Goal: Task Accomplishment & Management: Complete application form

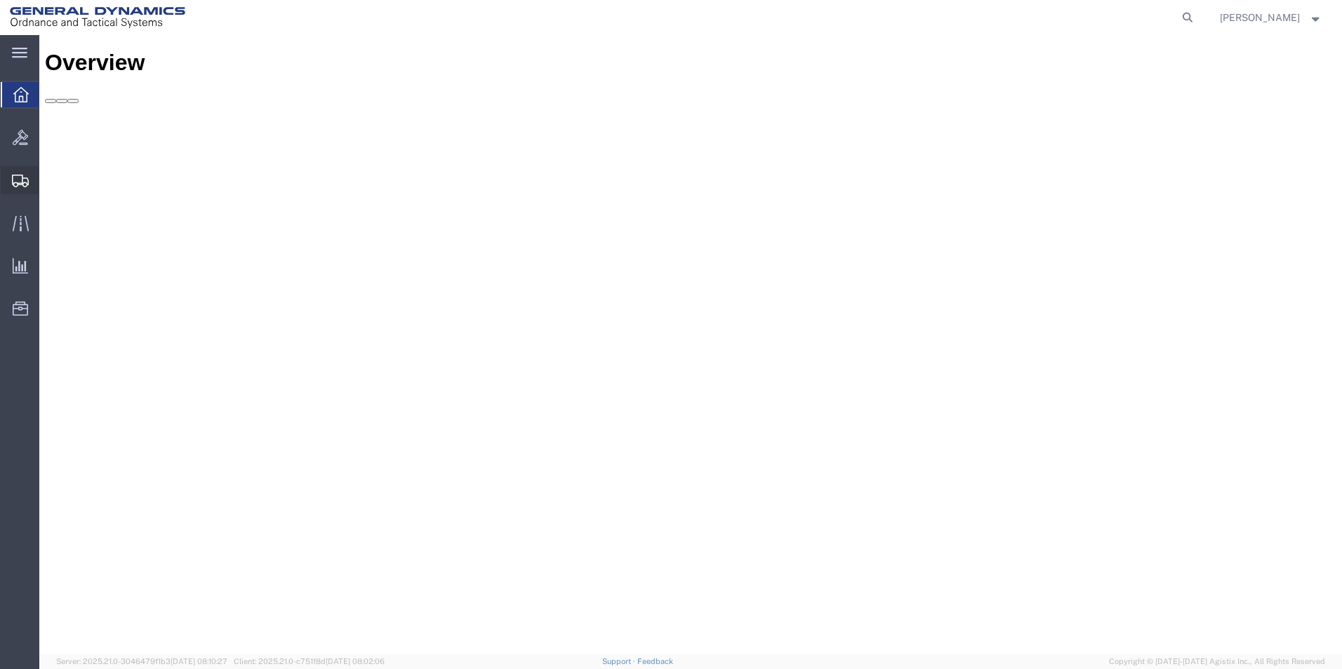
click at [0, 0] on span "Create Shipment" at bounding box center [0, 0] width 0 height 0
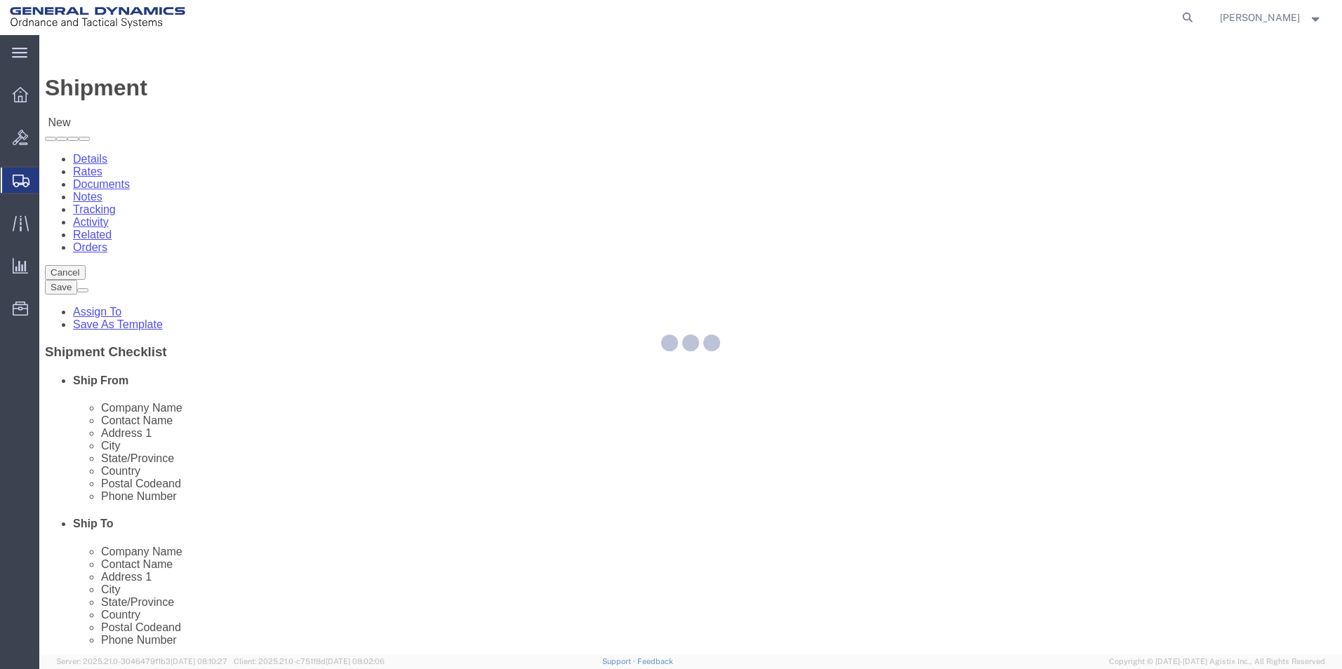
select select
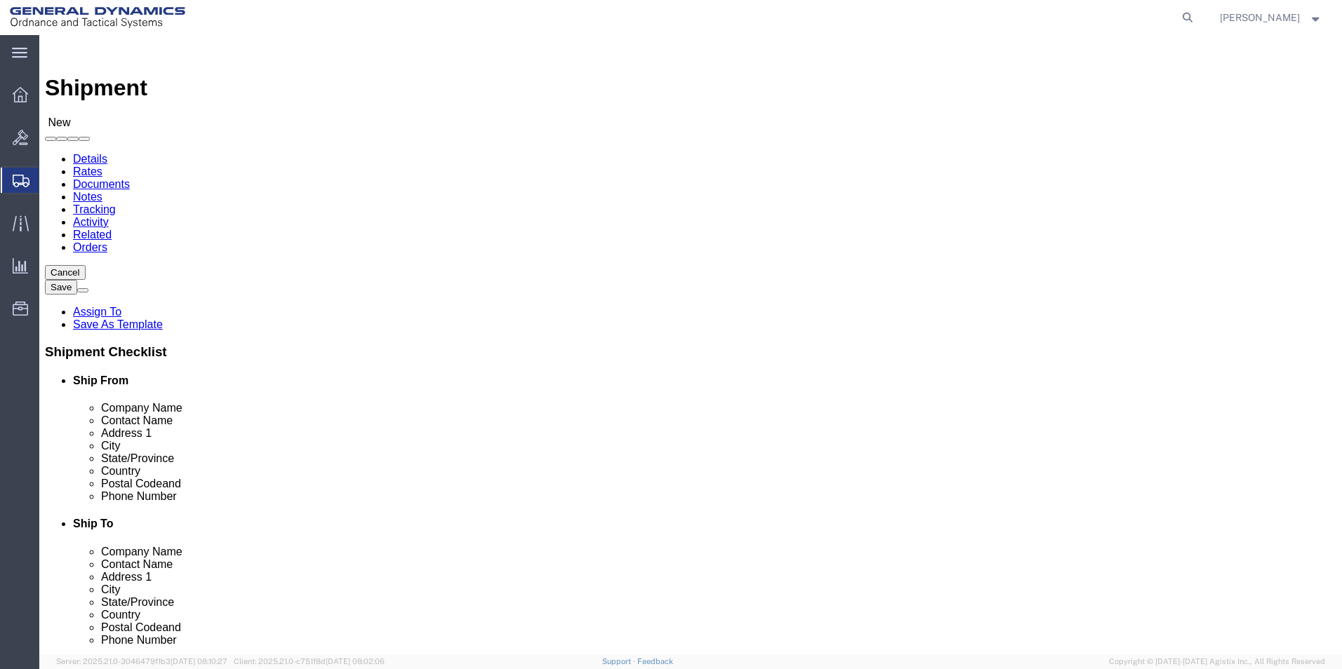
select select "MYPROFILE"
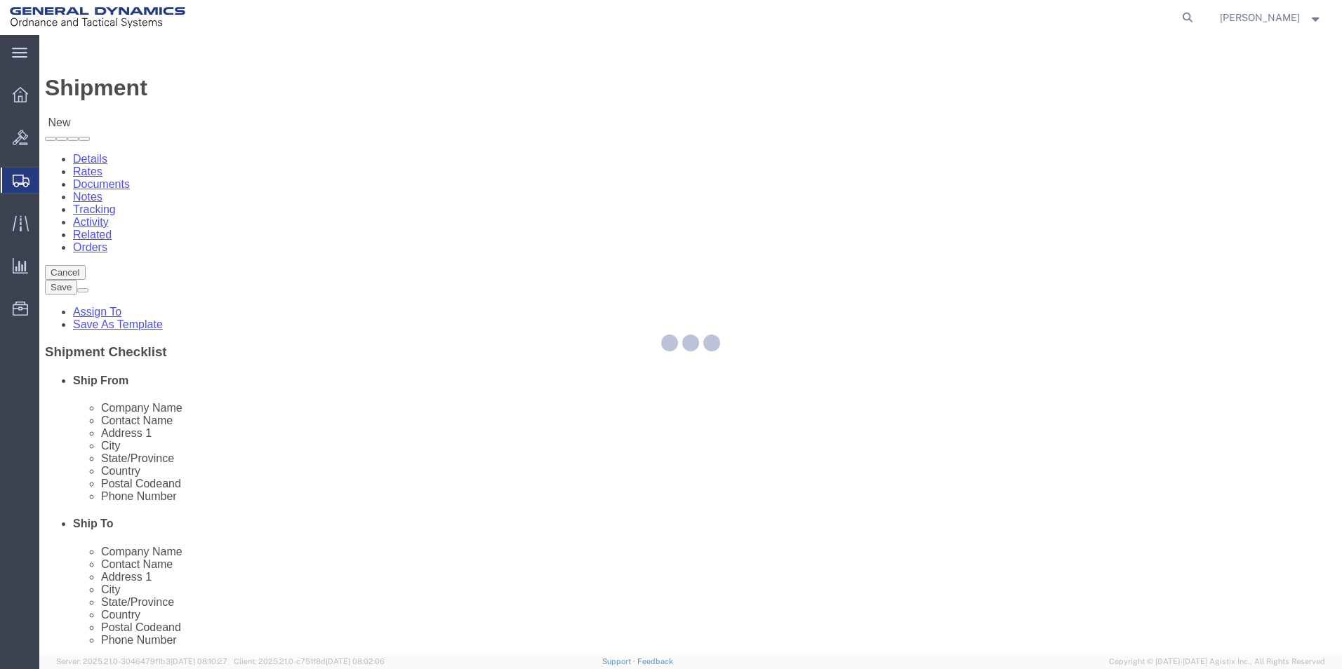
select select "PA"
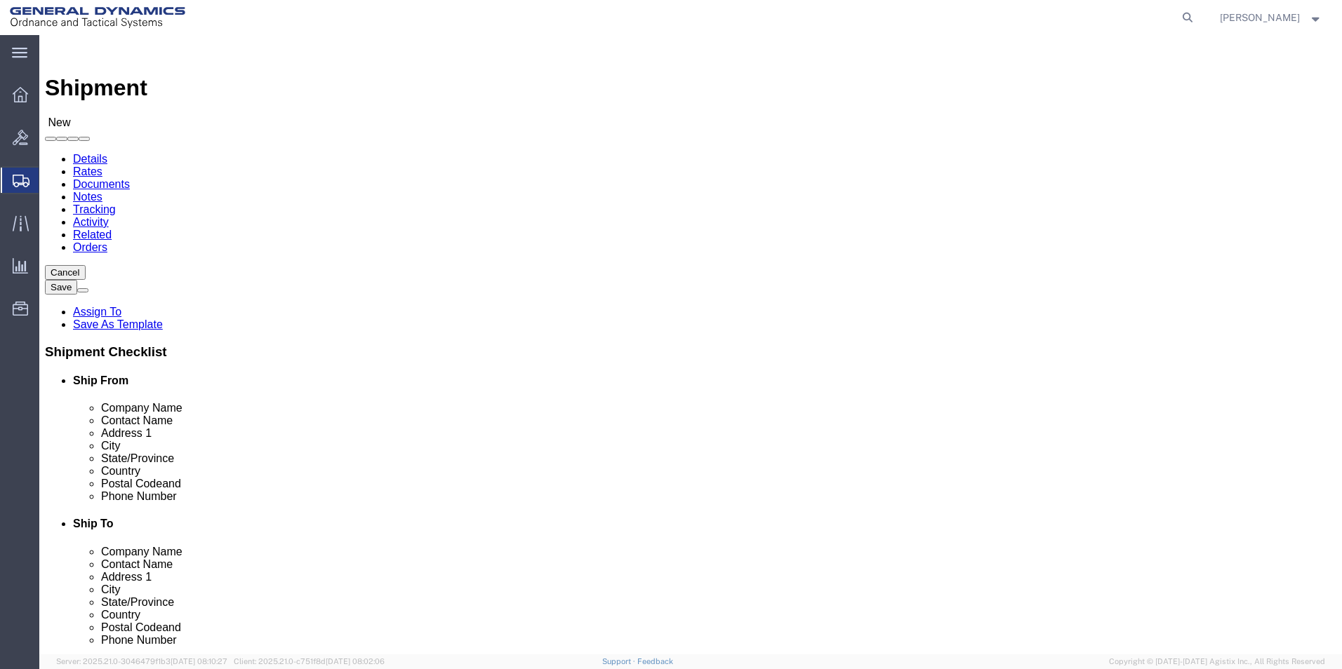
click input "text"
type input "[PERSON_NAME]"
click p "- [PERSON_NAME] METROLOGY - () [STREET_ADDRESS][US_STATE]"
select select "PA"
type input "[PERSON_NAME] METROLOGY"
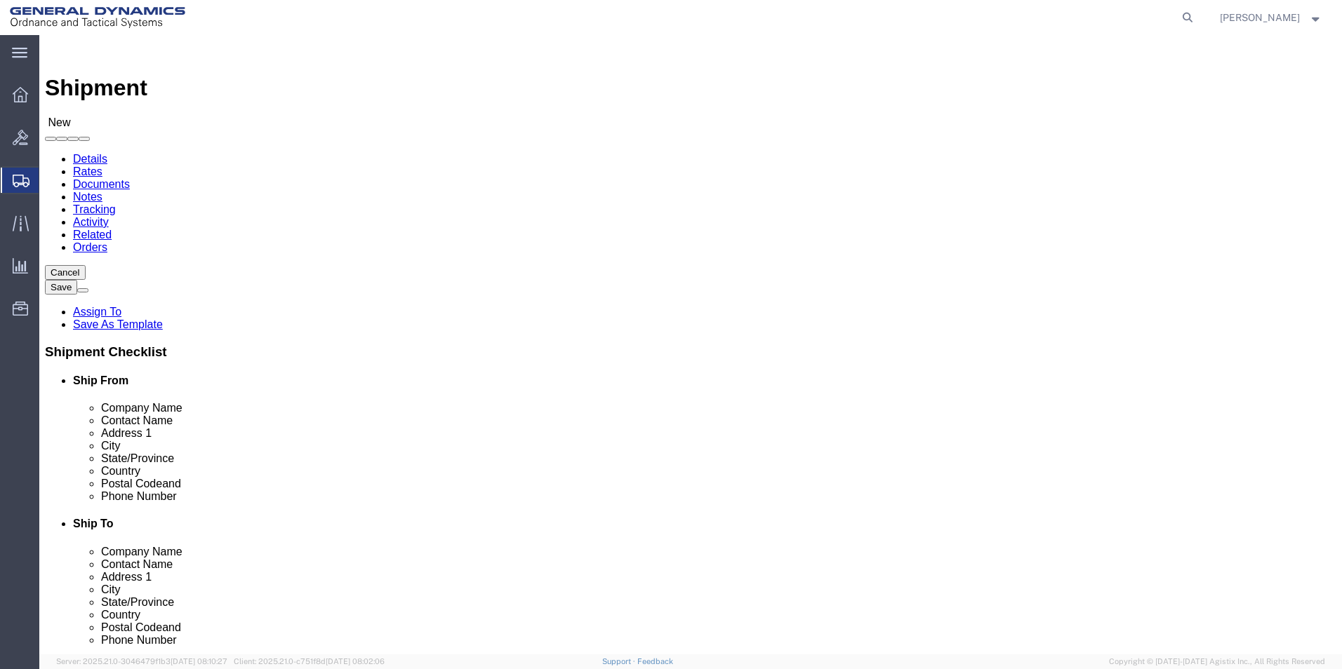
click input "text"
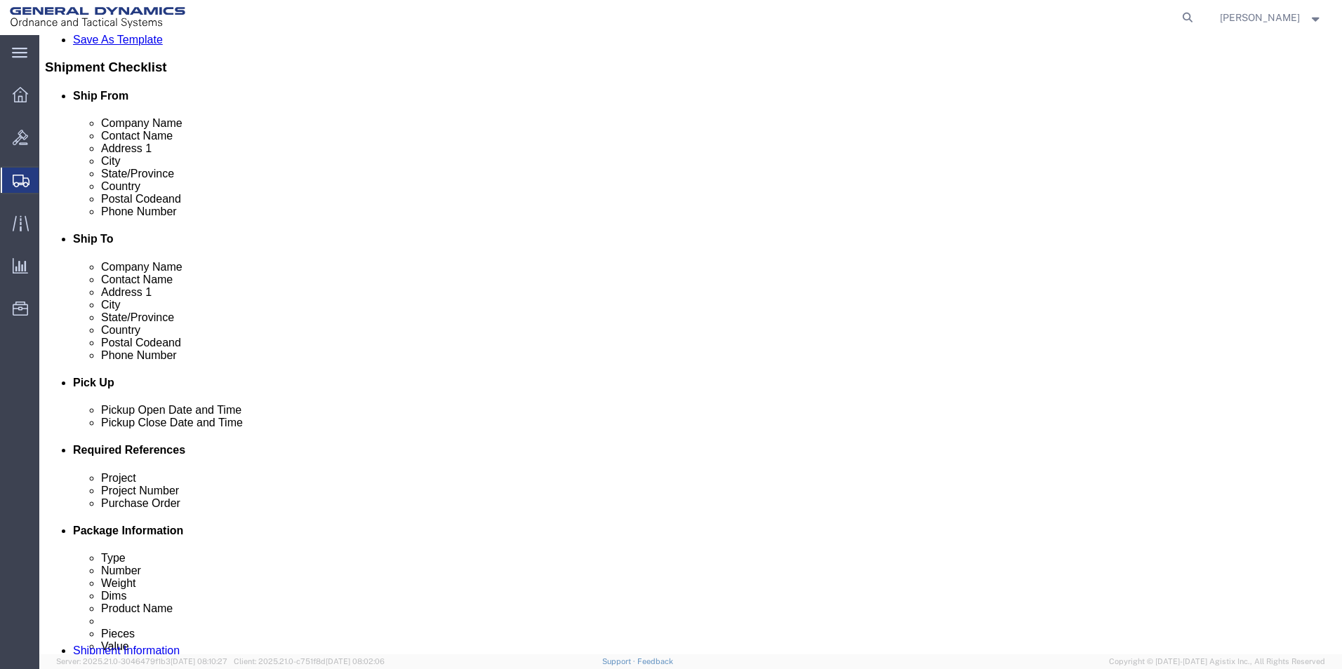
scroll to position [421, 0]
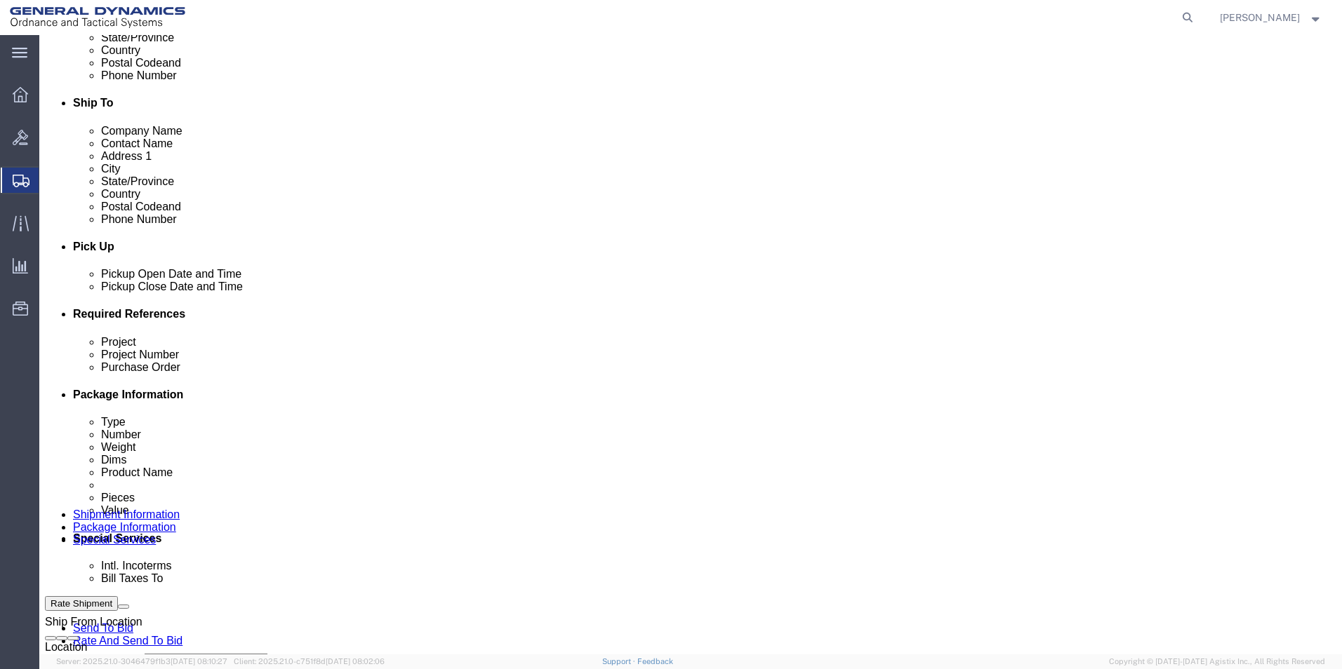
type input "[PERSON_NAME]"
click div "[DATE] 3:00 PM"
click button "Apply"
click div "[DATE] 3:00 PM"
click input "9:00 PM"
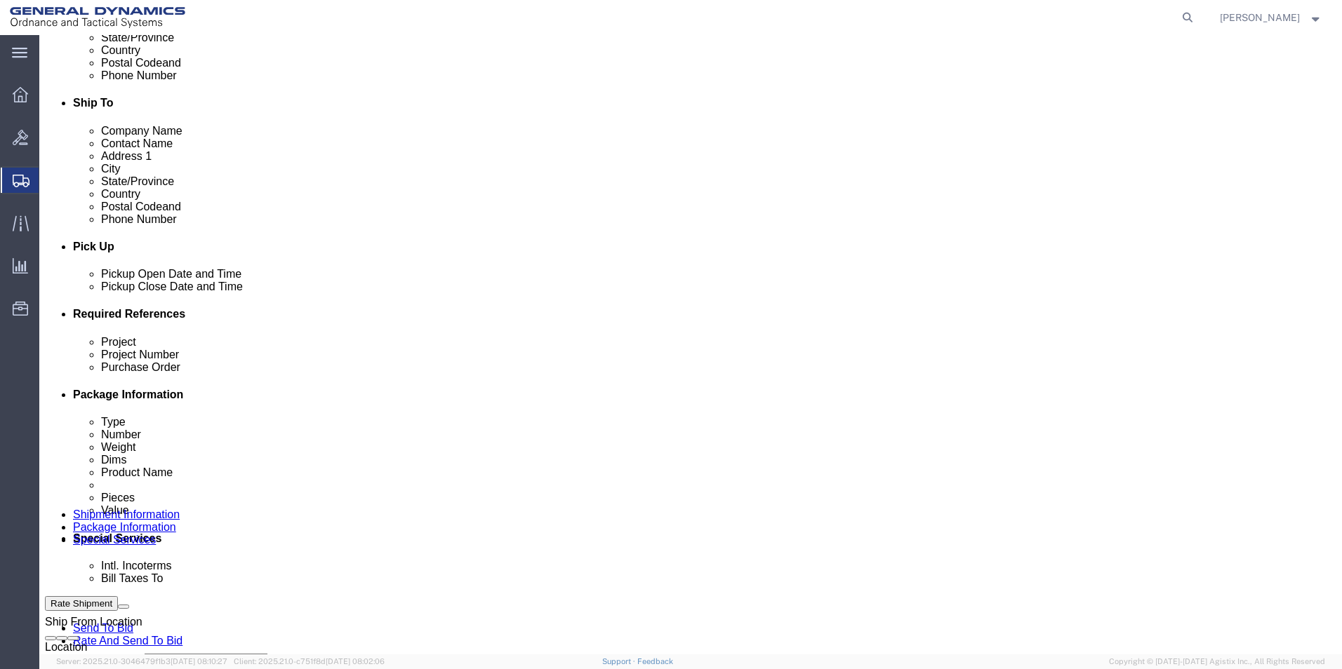
type input "9:00 AM"
click button "Apply"
click div "[DATE] 4:00 PM"
type input "12:00 PM"
click button "Apply"
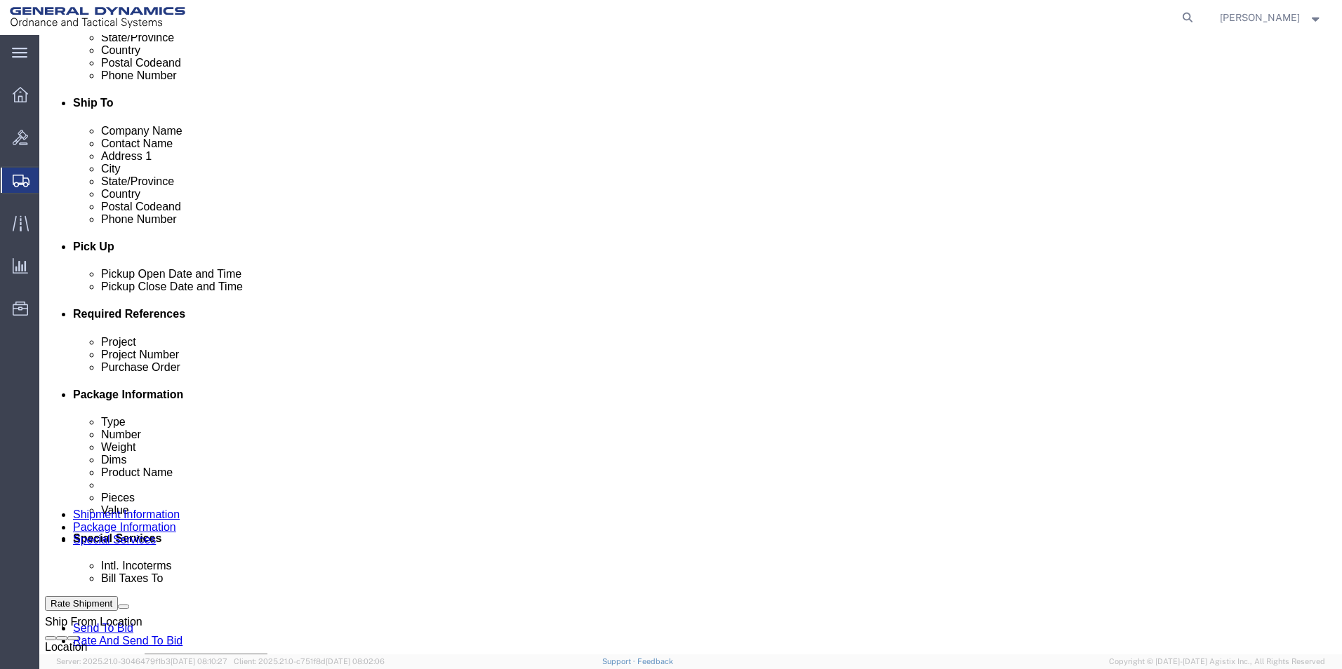
scroll to position [491, 0]
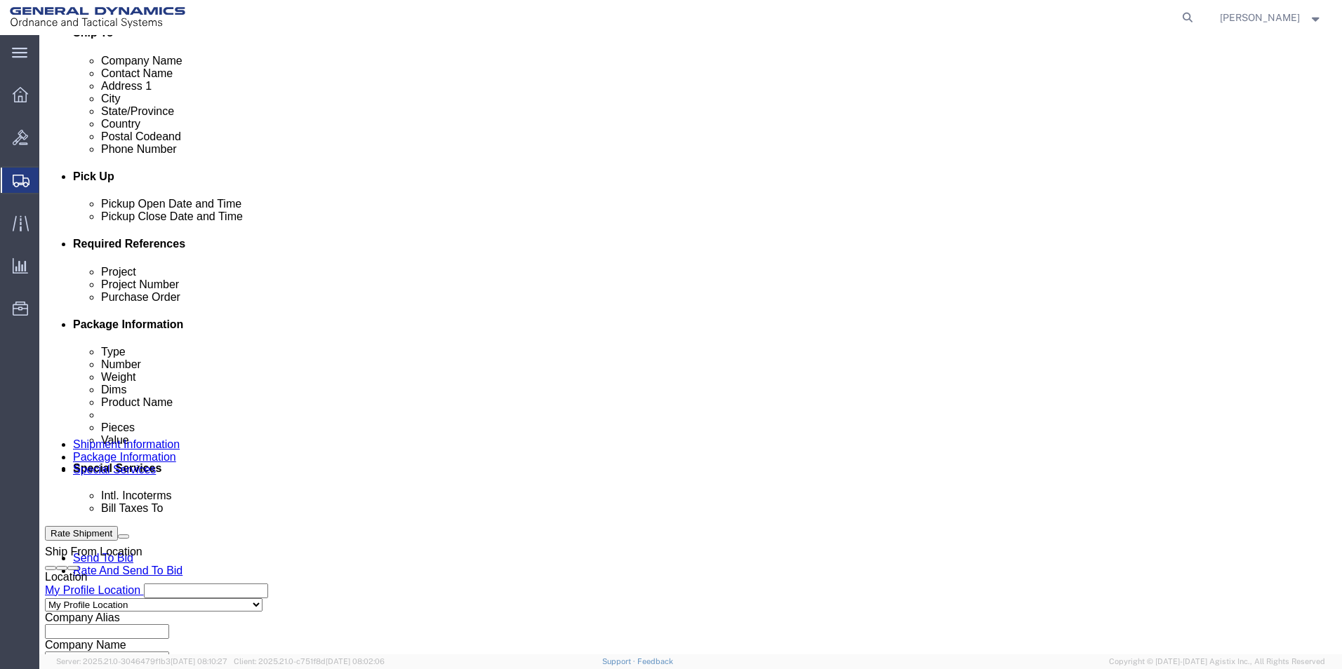
click input "text"
type input "NA"
click input "text"
type input "NA"
click input "text"
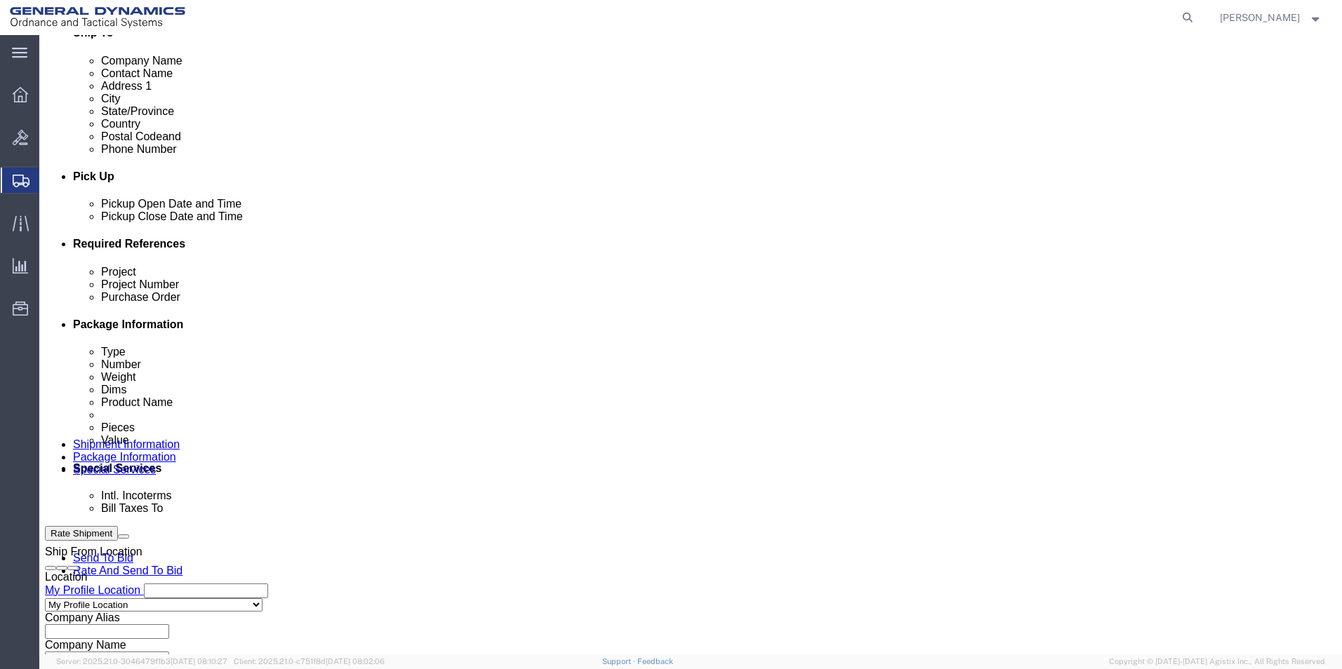
scroll to position [585, 0]
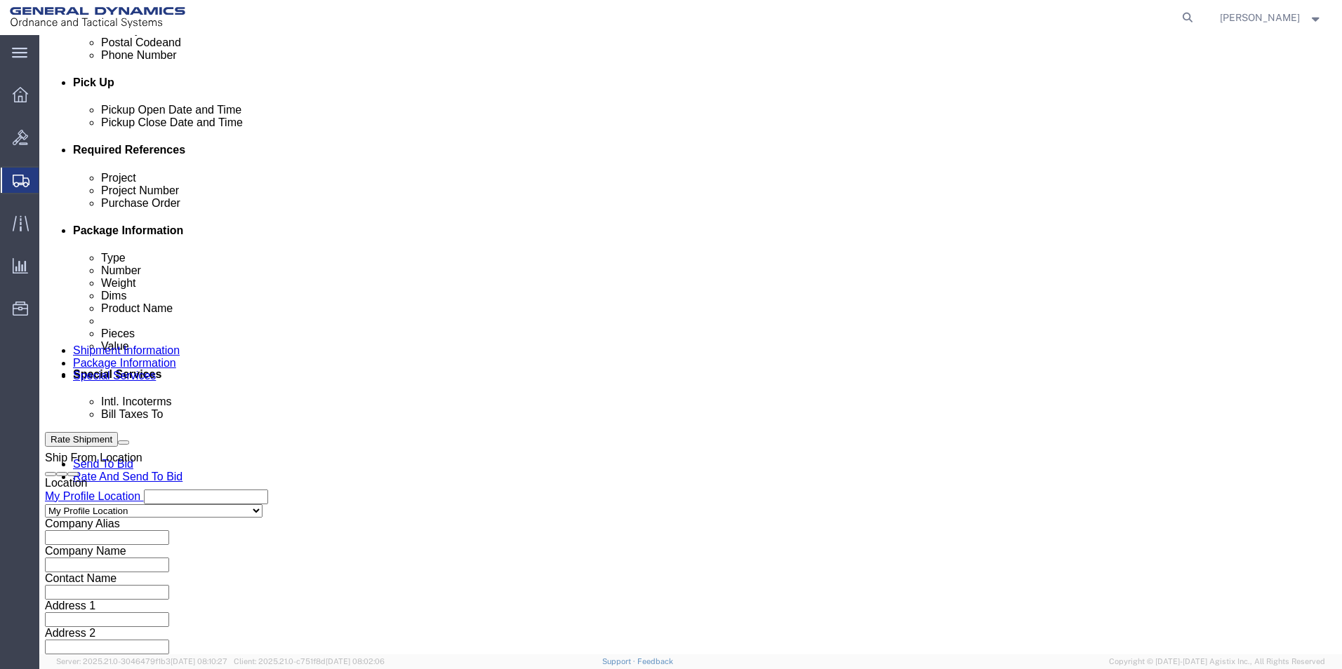
type input "122919"
click button "Continue"
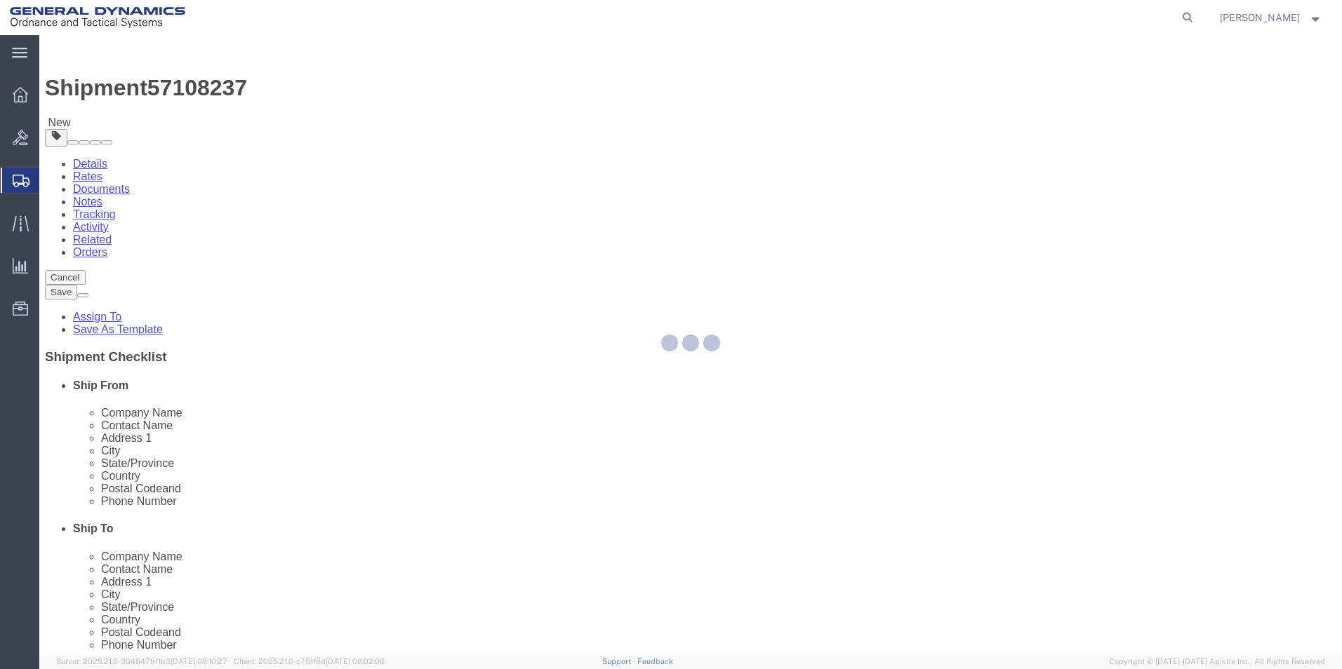
select select "CBOX"
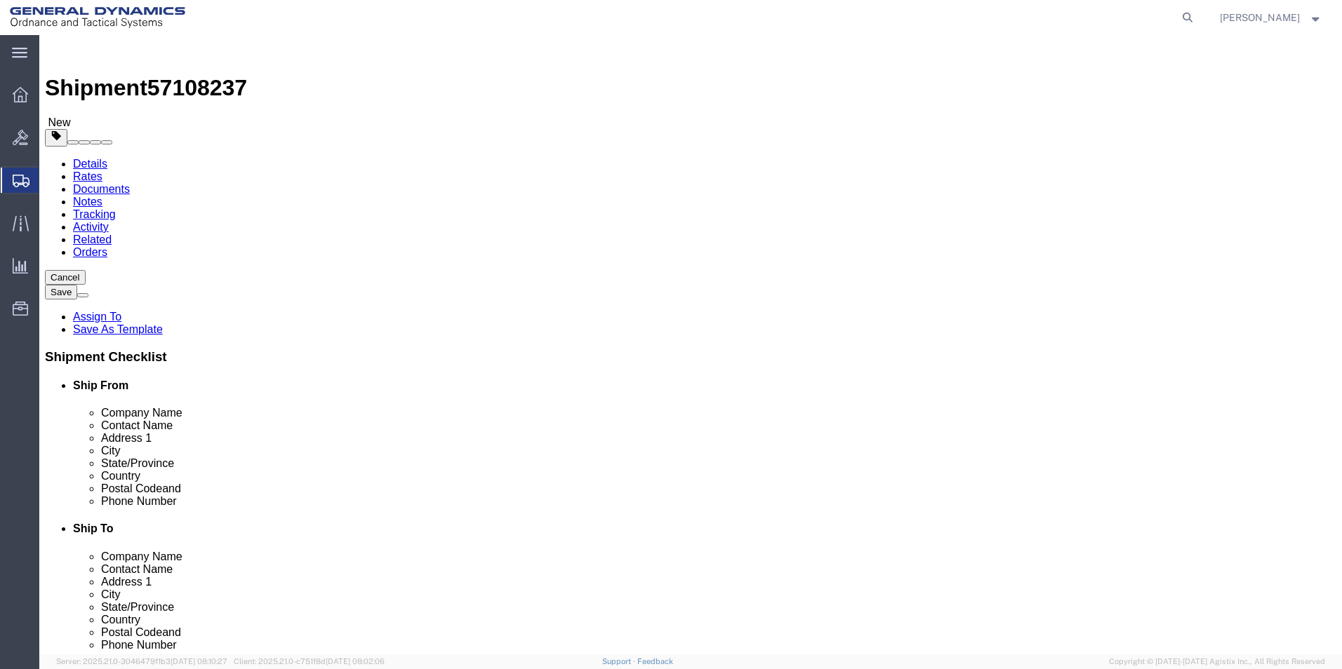
click input "text"
type input "15"
click input "text"
type input "10"
click input "text"
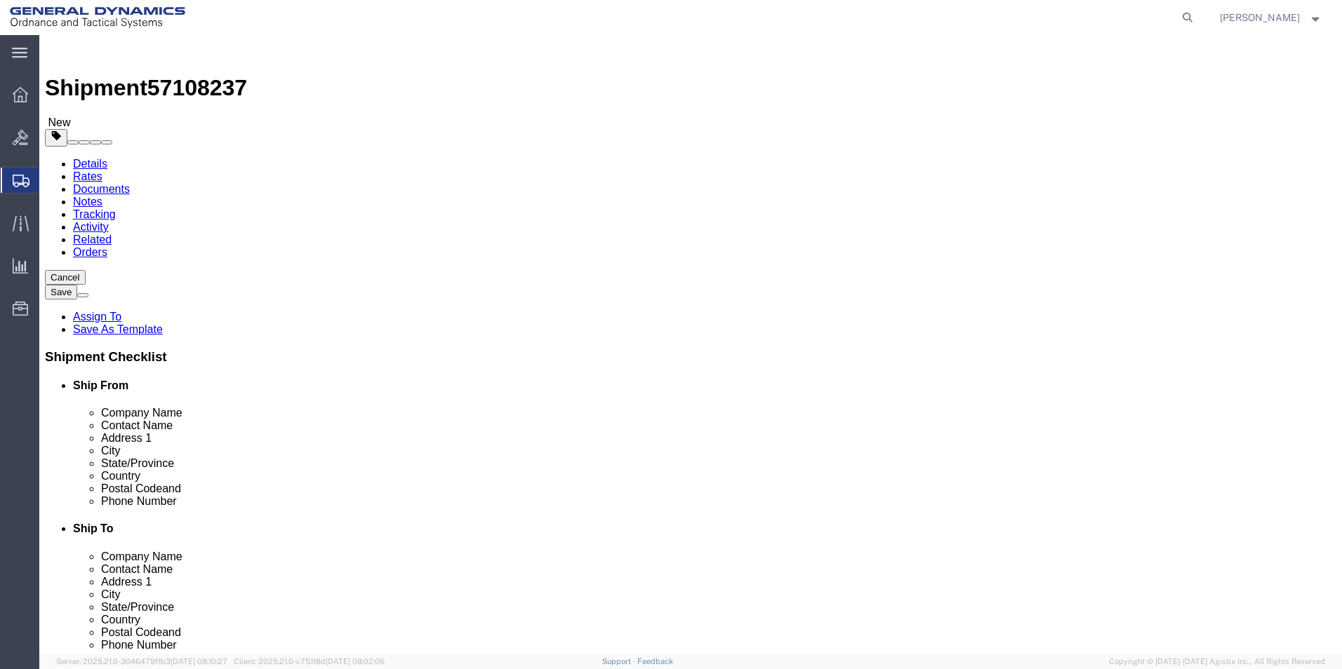
type input "10"
click input "0.00"
type input "3.00"
click link "Add Content"
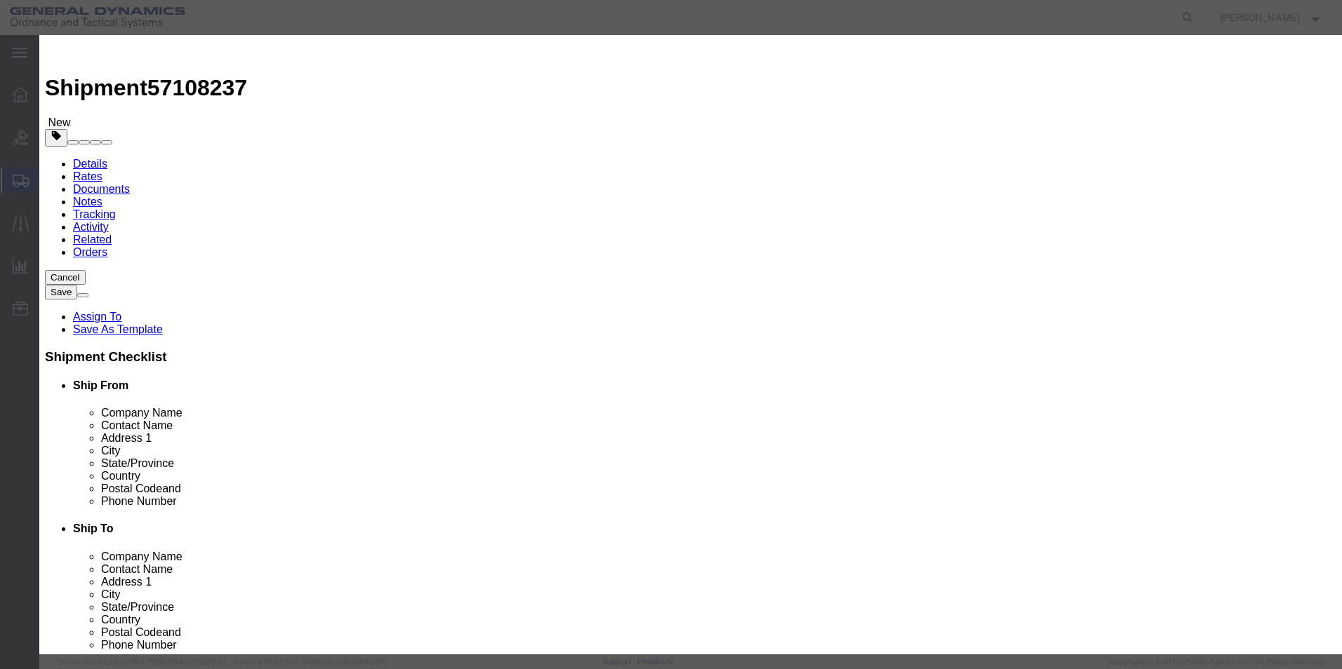
click input "text"
click input "gauss Meters"
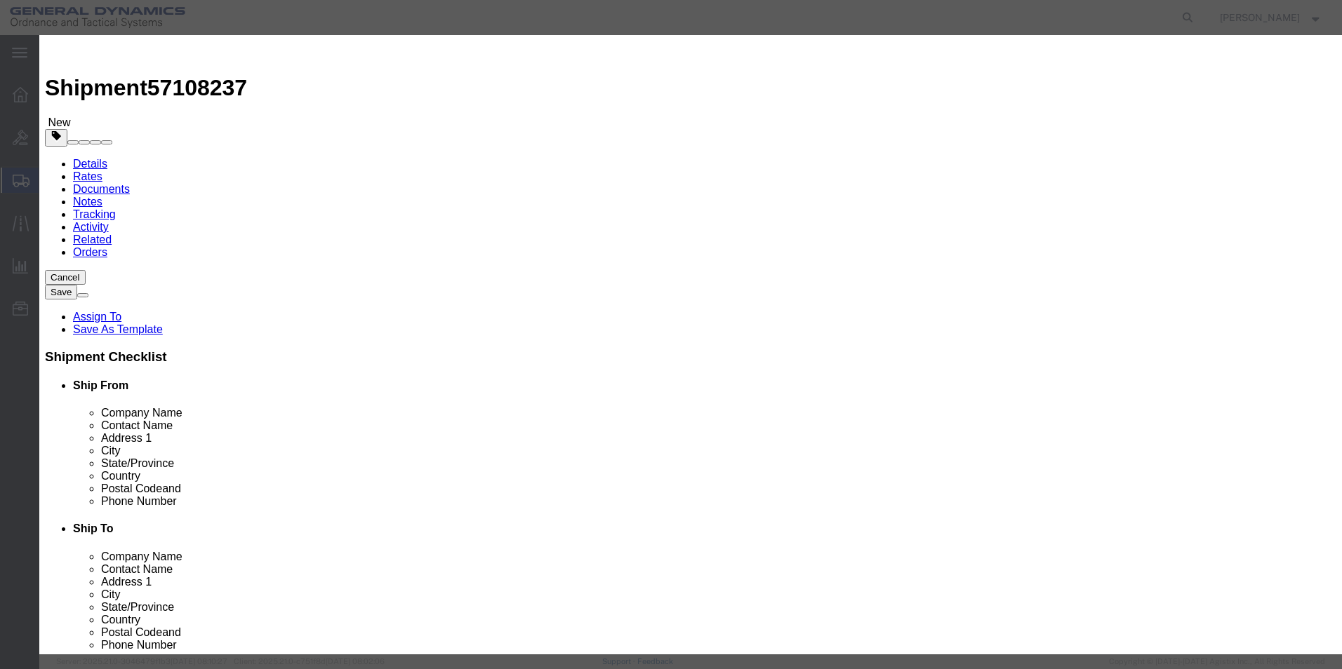
type input "Gauss Meters"
click input "0"
type input "5"
click input "text"
type input "2500"
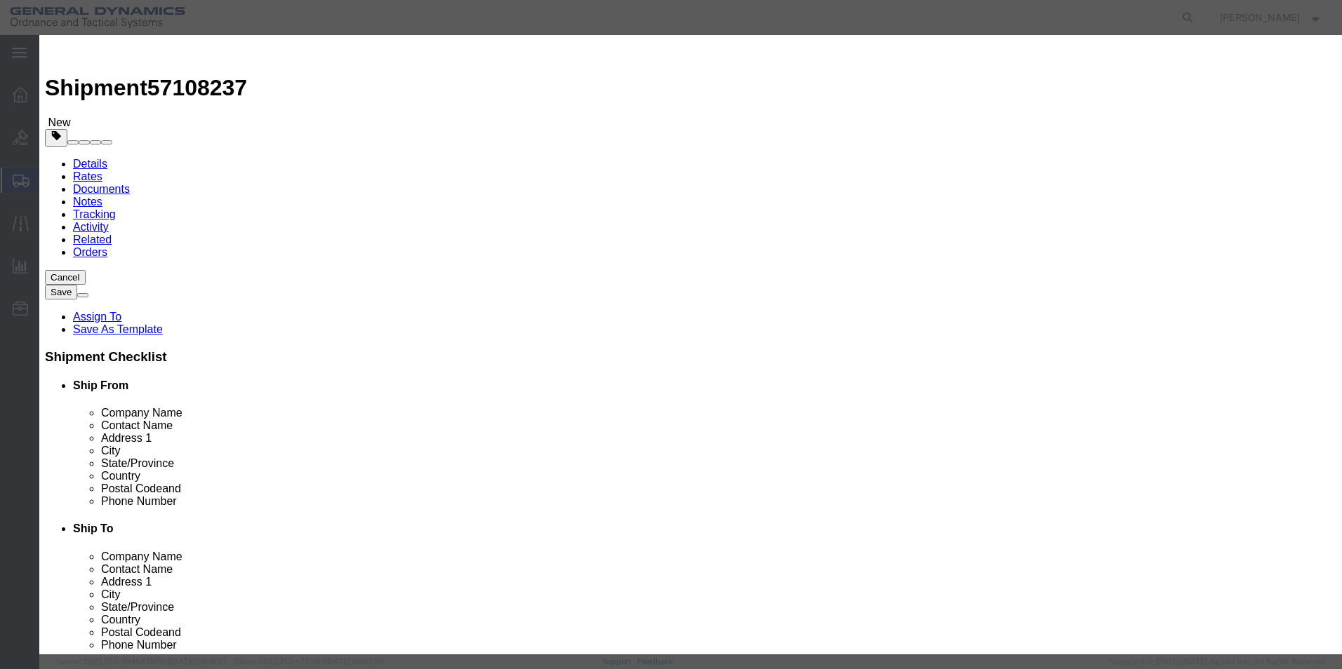
click select "Select 50 55 60 65 70 85 92.5 100 125 175 250 300 400"
select select "70"
click select "Select 50 55 60 65 70 85 92.5 100 125 175 250 300 400"
click button "Save & Close"
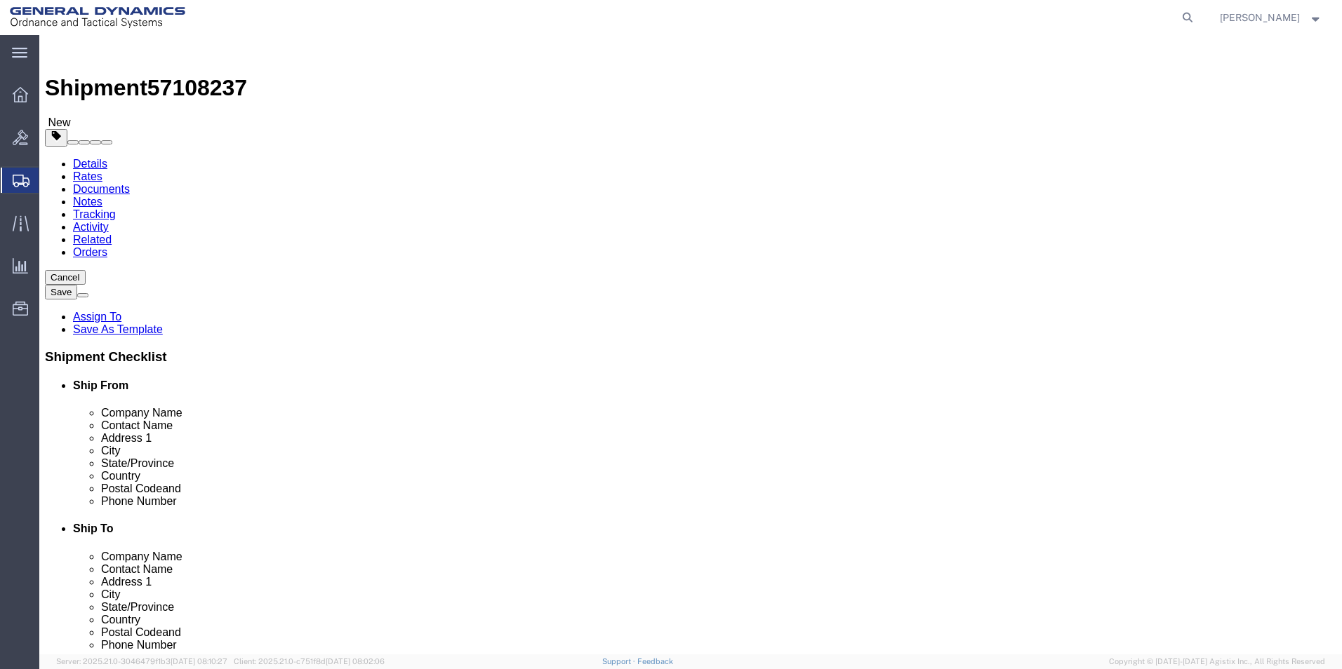
click button "Rate Shipment"
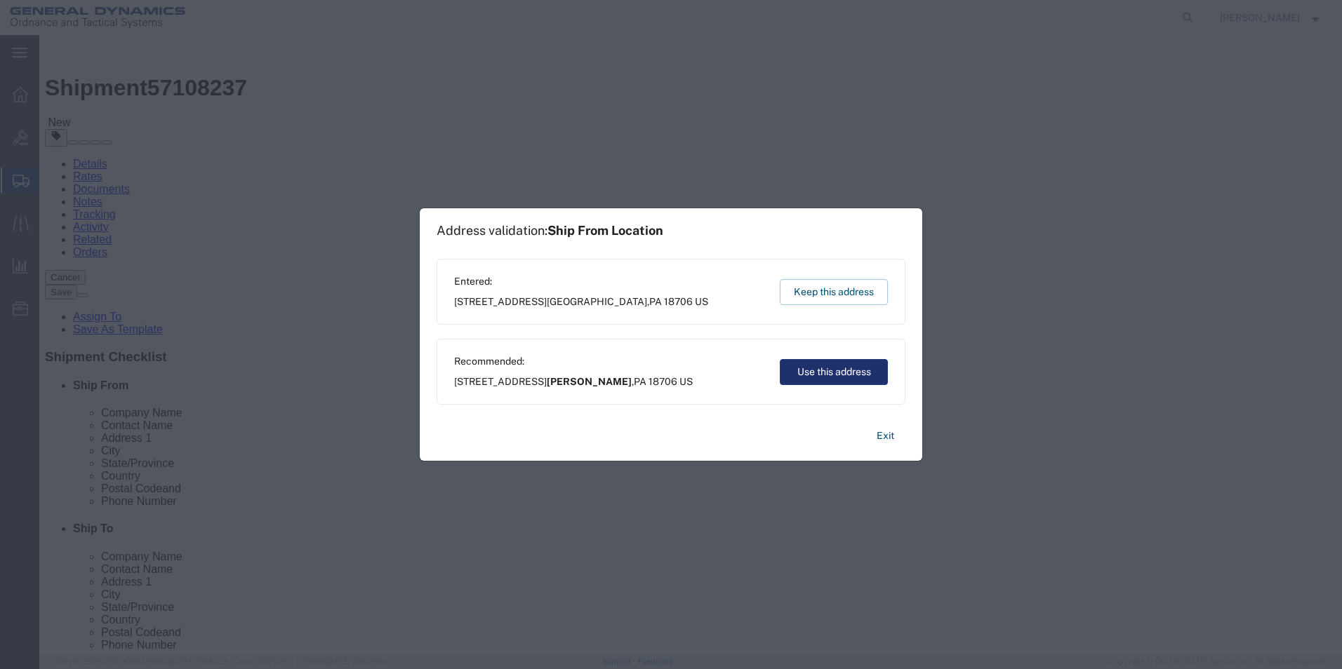
click at [846, 376] on button "Use this address" at bounding box center [834, 372] width 108 height 26
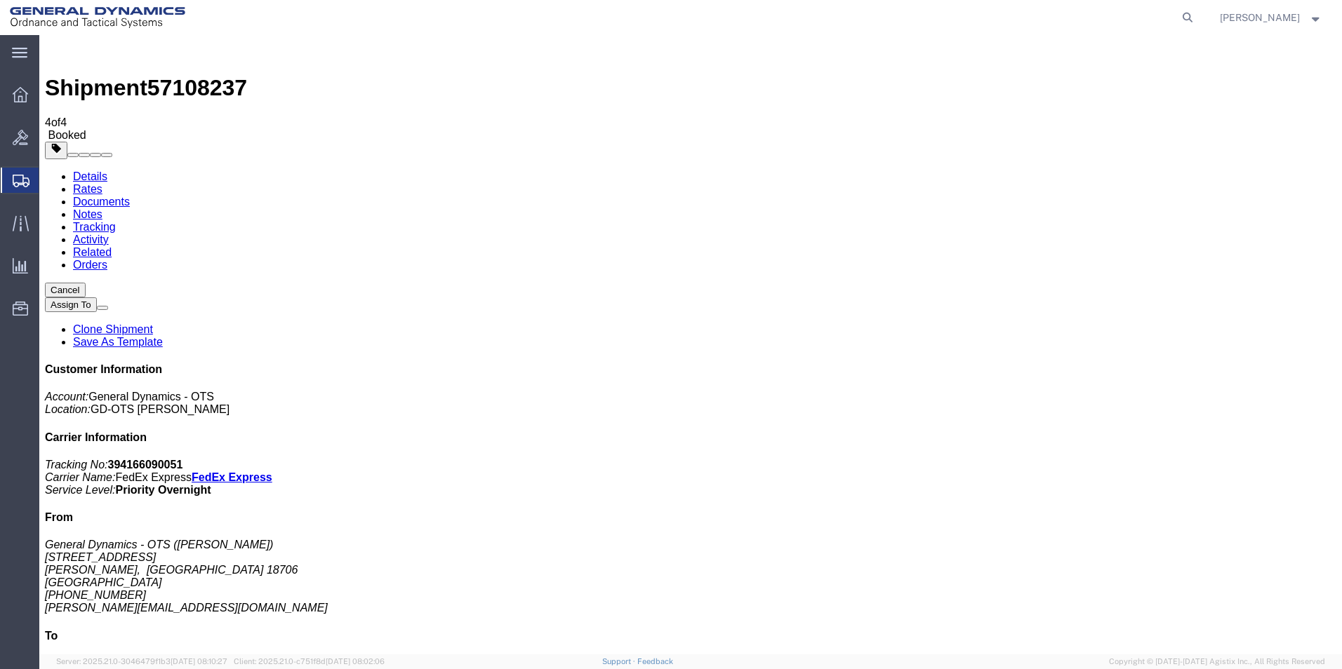
drag, startPoint x: 485, startPoint y: 358, endPoint x: 81, endPoint y: 83, distance: 488.9
click at [81, 171] on link "Details" at bounding box center [90, 177] width 34 height 12
click link "Schedule pickup request"
click at [0, 0] on span "Create Shipment" at bounding box center [0, 0] width 0 height 0
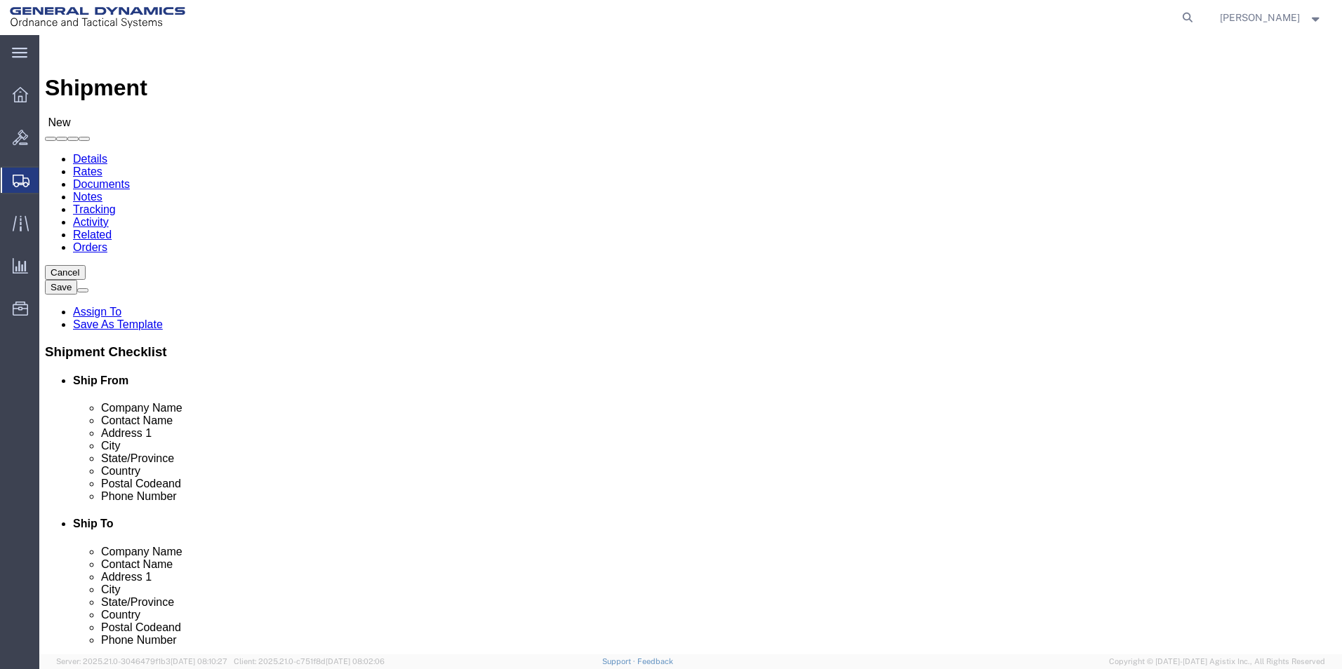
select select "MYPROFILE"
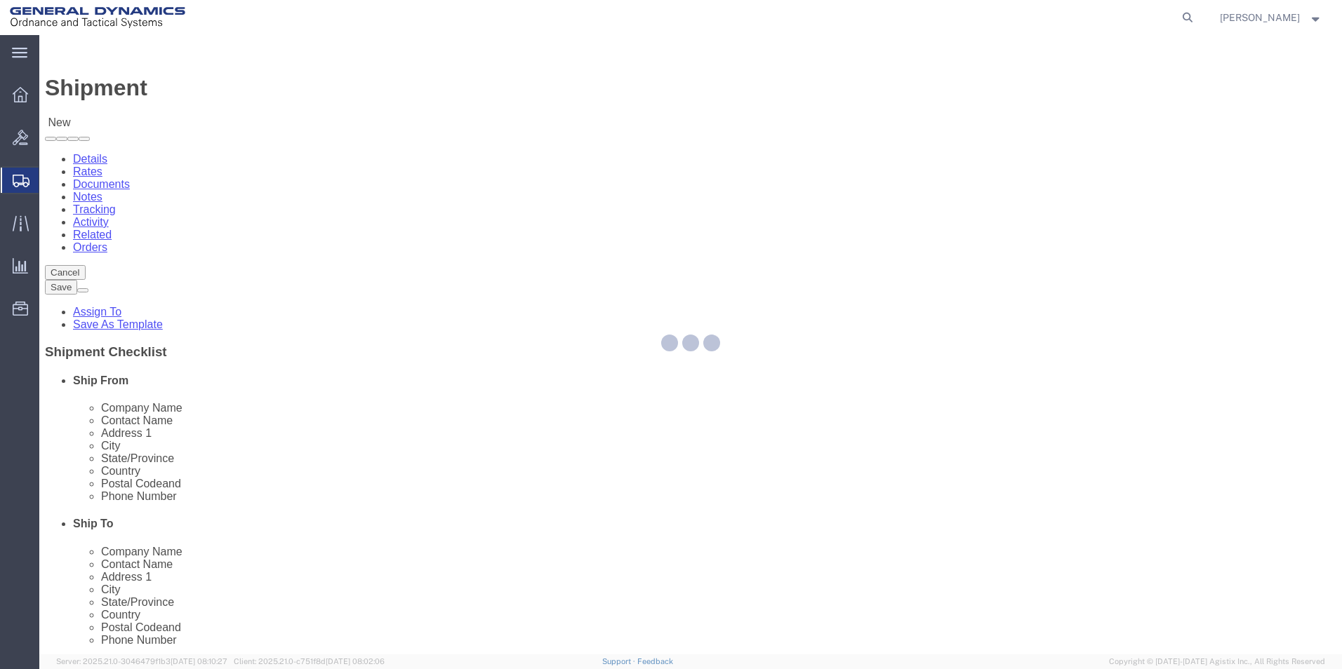
select select "PA"
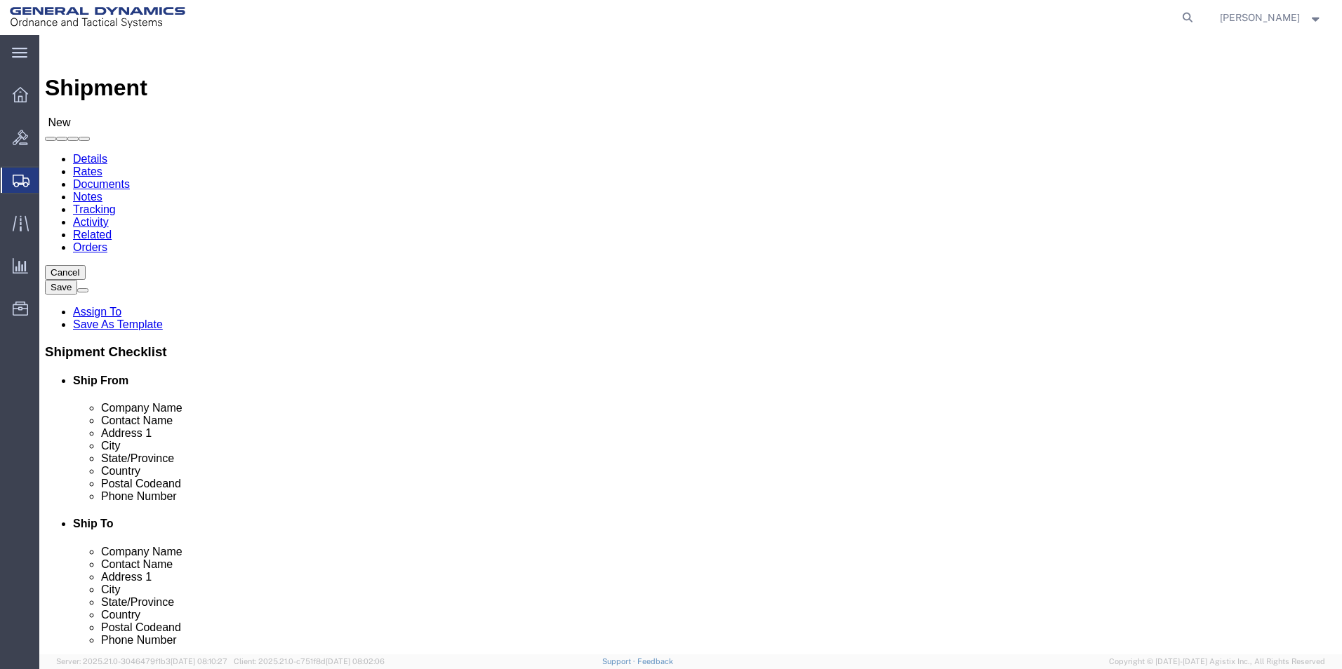
click input "text"
type input "Indicator Repair"
click input "text"
type input "[PERSON_NAME]"
click input "text"
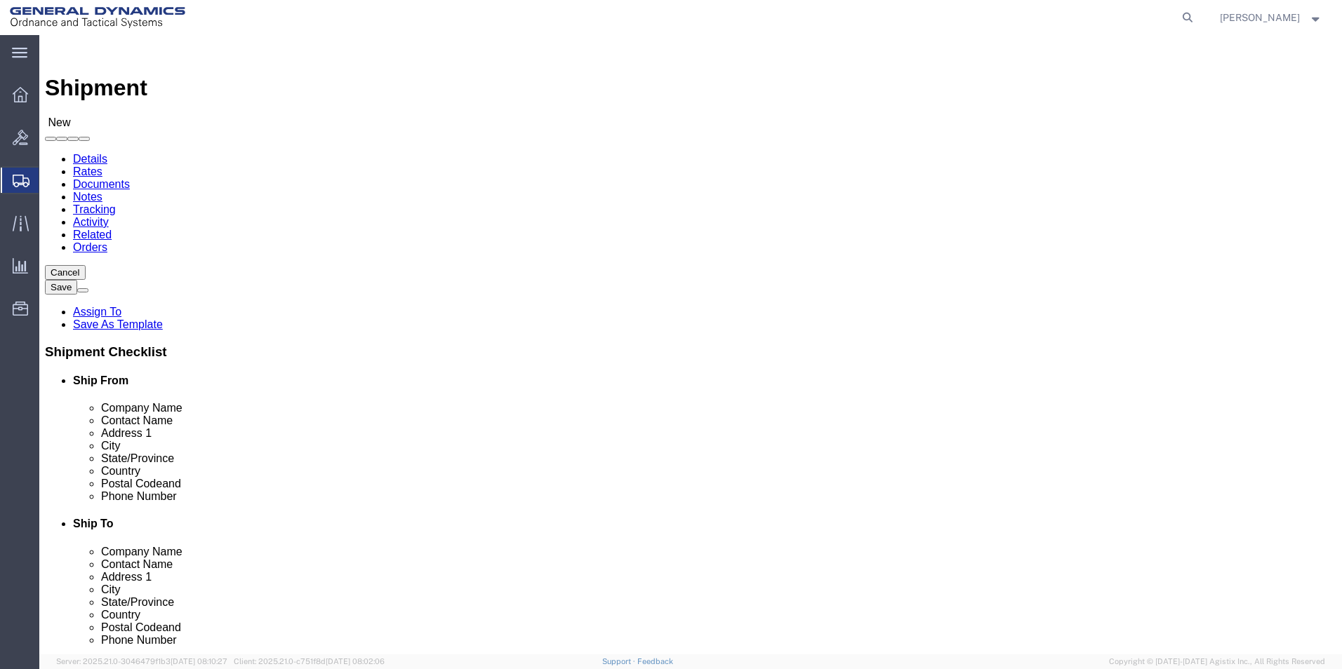
type input "[STREET_ADDRESS][PERSON_NAME]"
click input "text"
type input "[GEOGRAPHIC_DATA]"
click input "Postal Code"
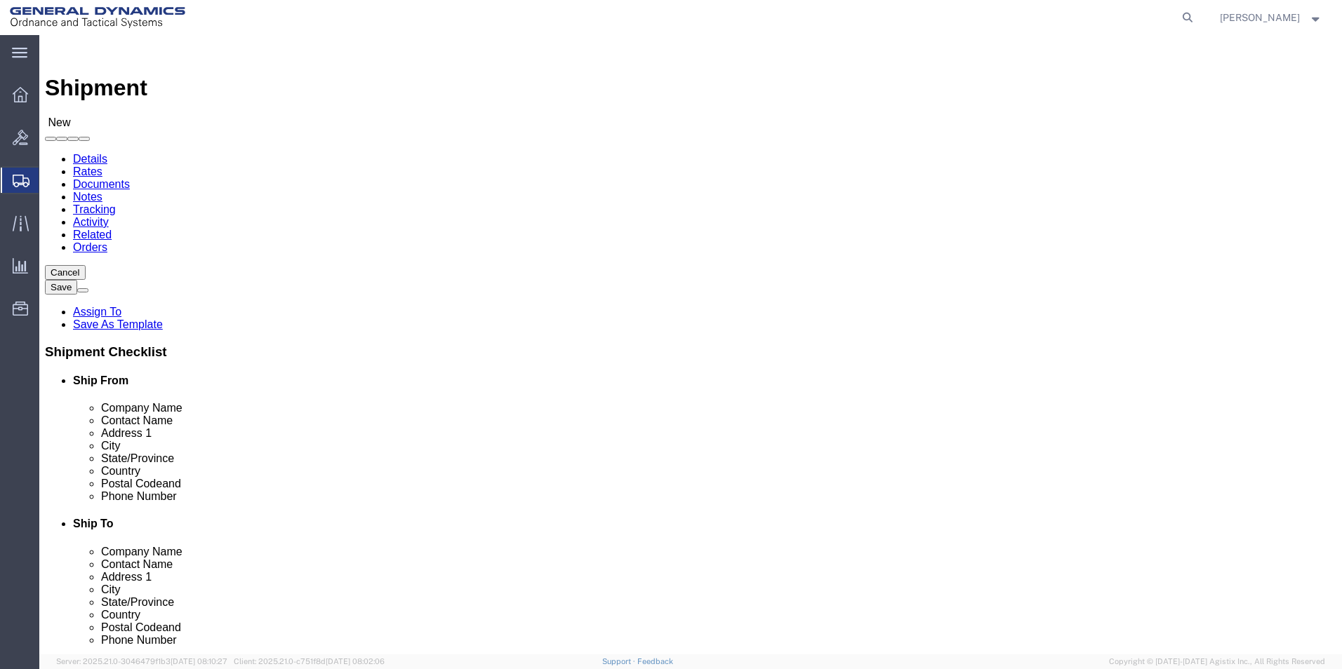
type input "15102"
click input "text"
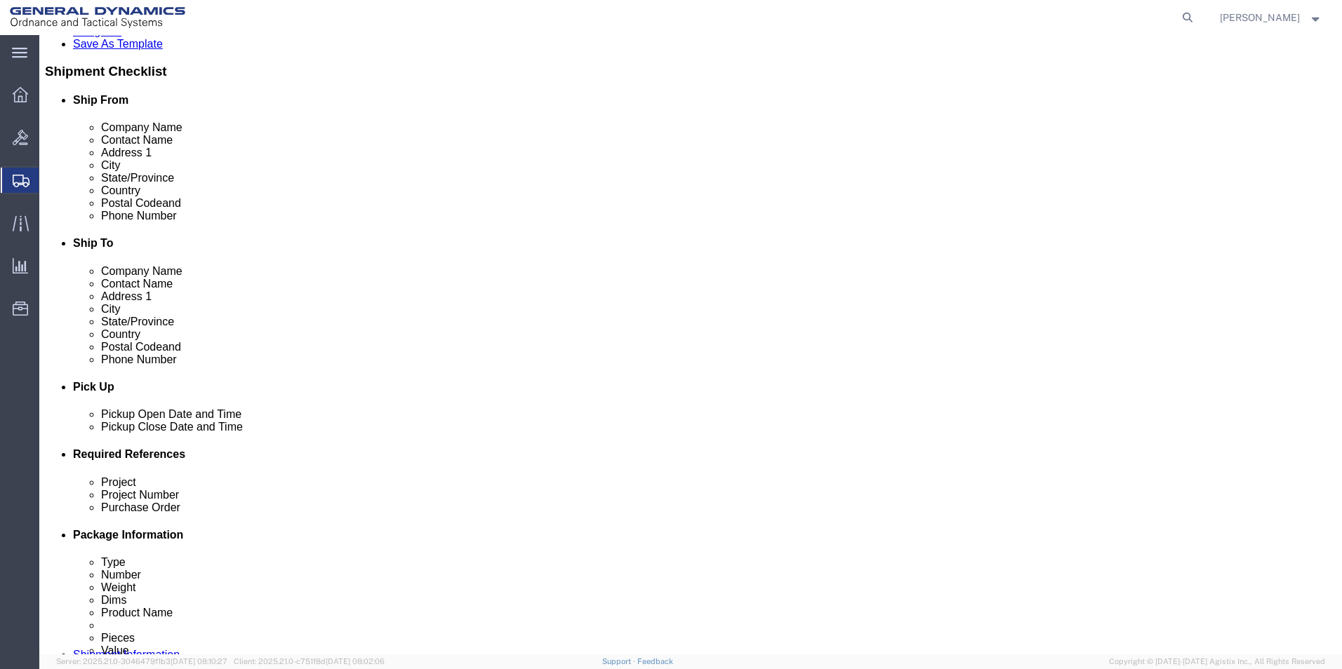
type input "4128331735"
click div "[DATE] 3:00 PM"
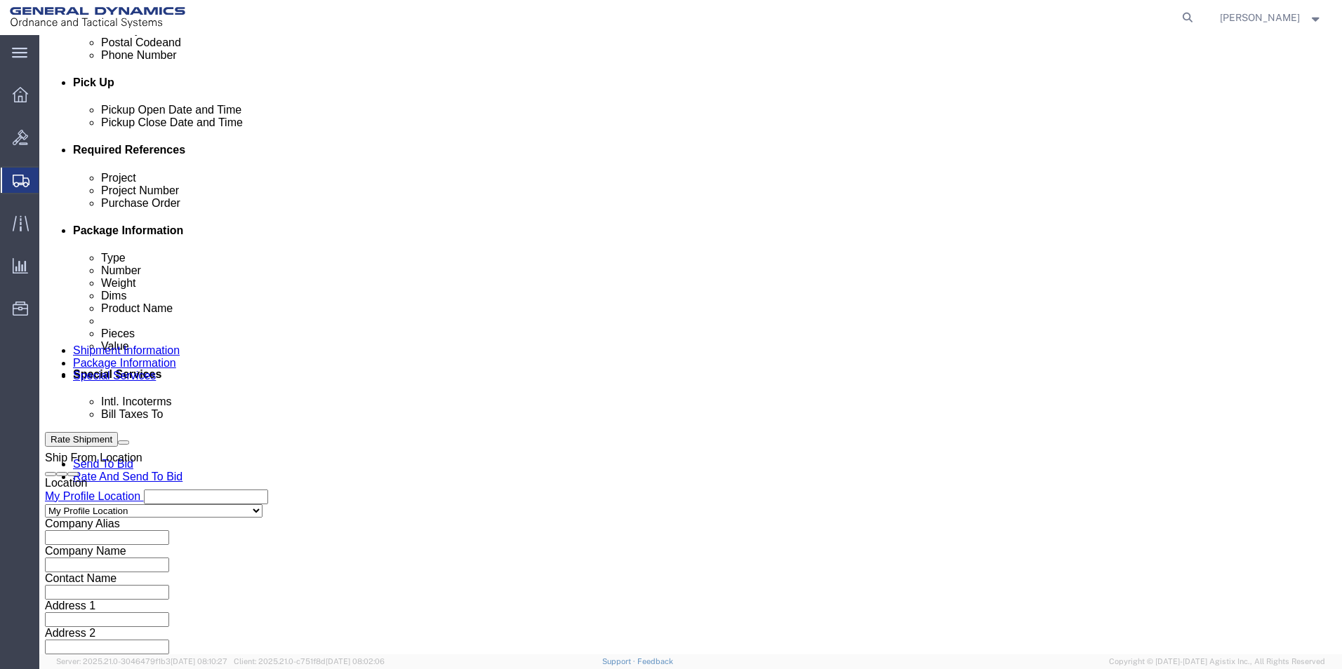
click input "9:00 PM"
type input "9:00 AM"
click button "Apply"
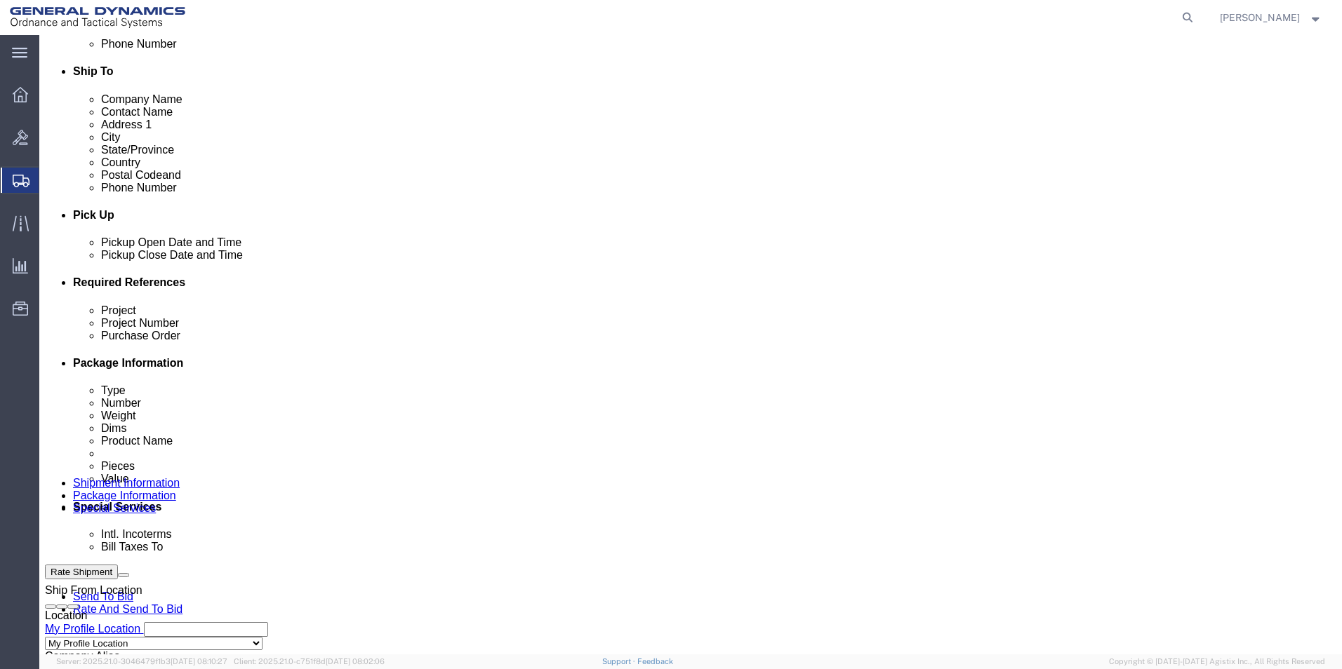
scroll to position [445, 0]
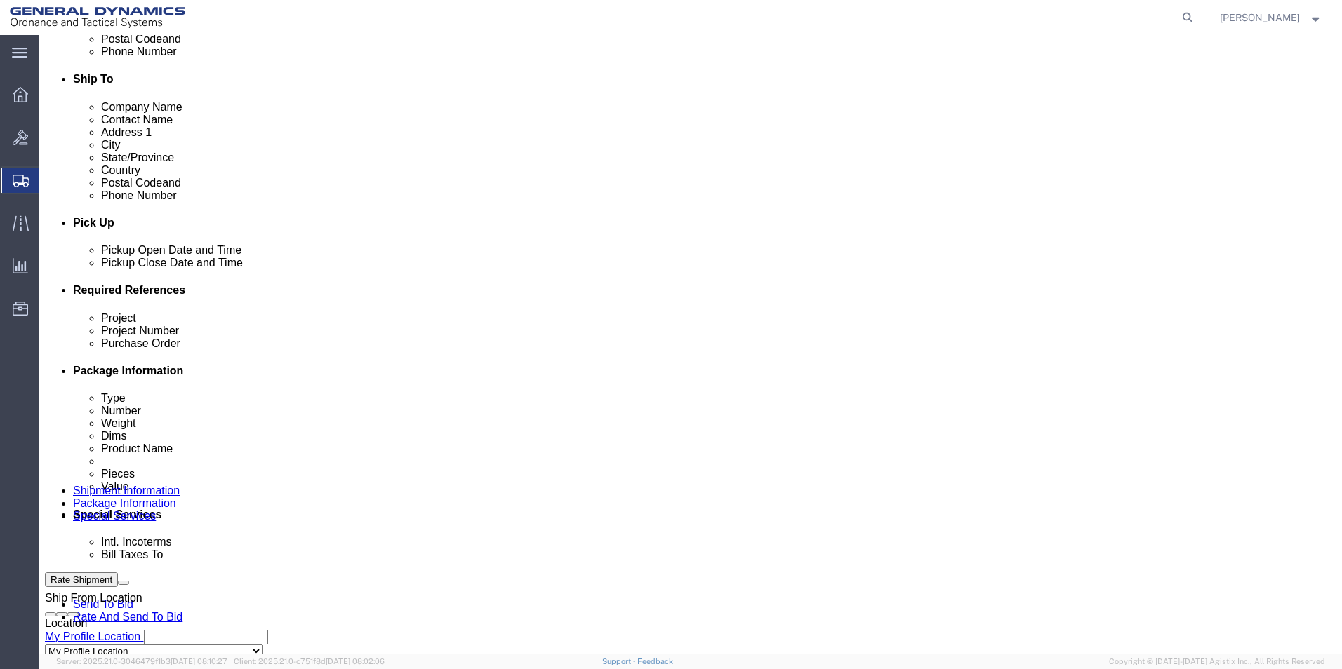
click div "[DATE] 10:00 AM"
click input "12:00 AM"
type input "12:00 PM"
click button "Apply"
click input "text"
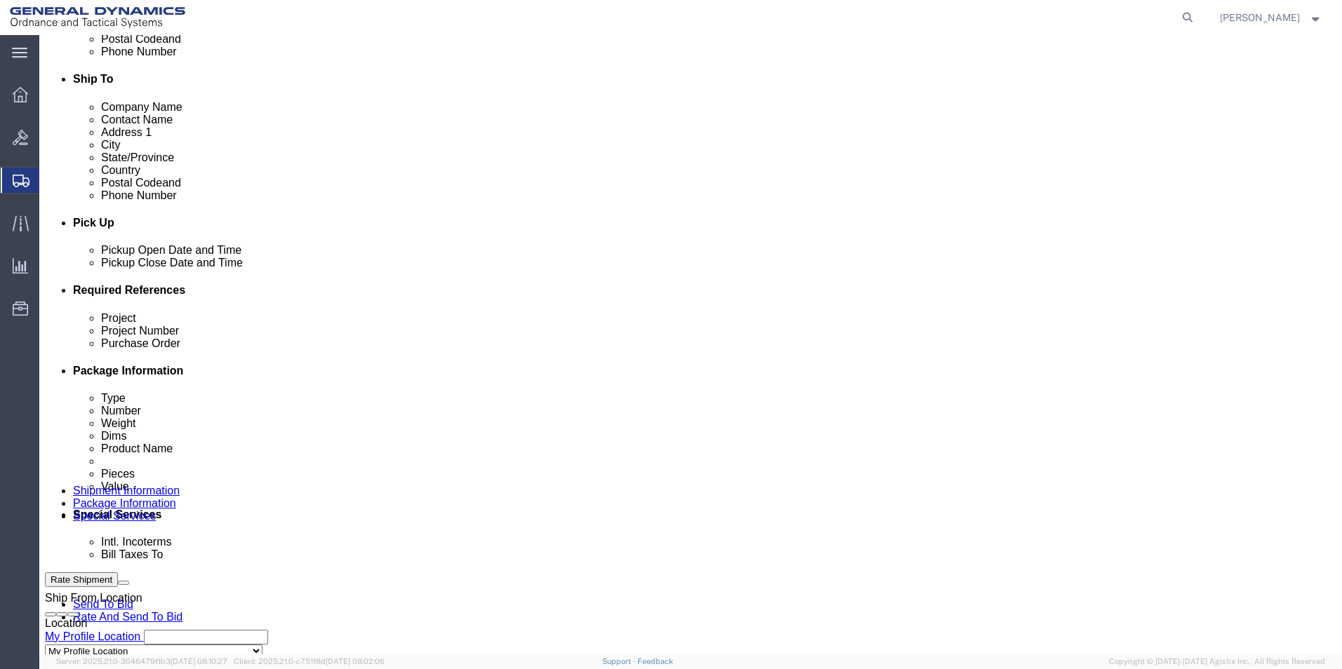
type input "NA"
click input "text"
type input "NA"
click input "text"
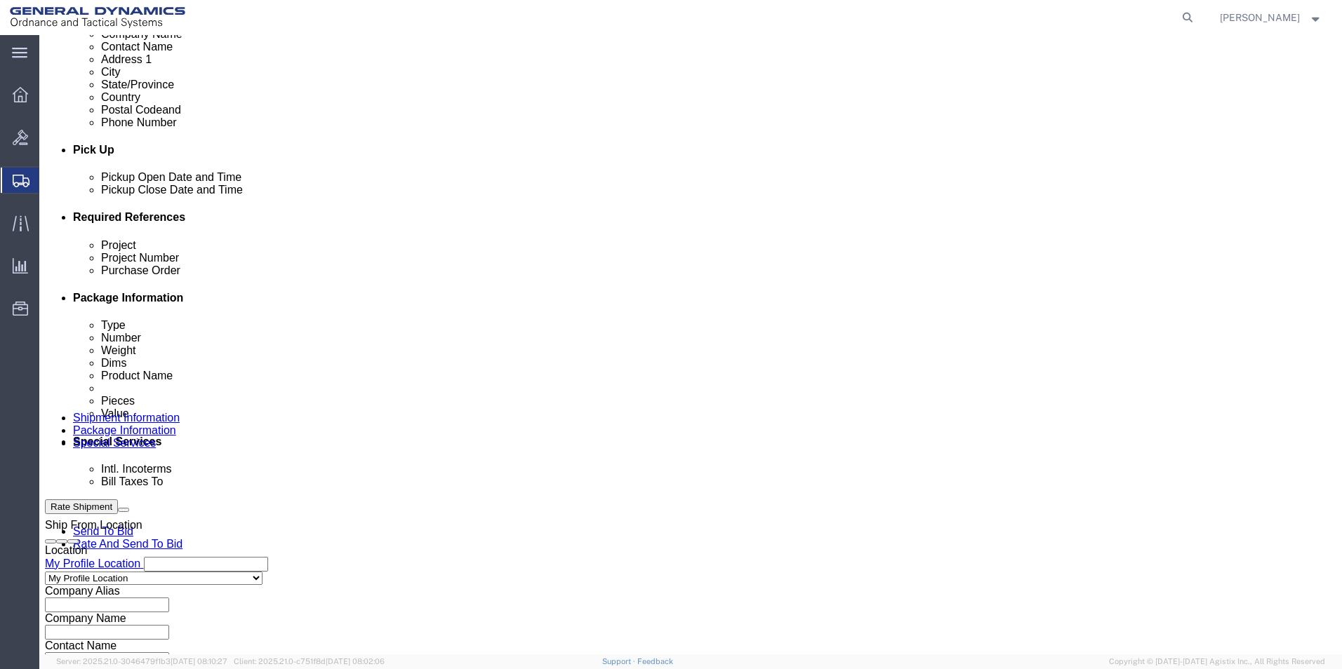
scroll to position [585, 0]
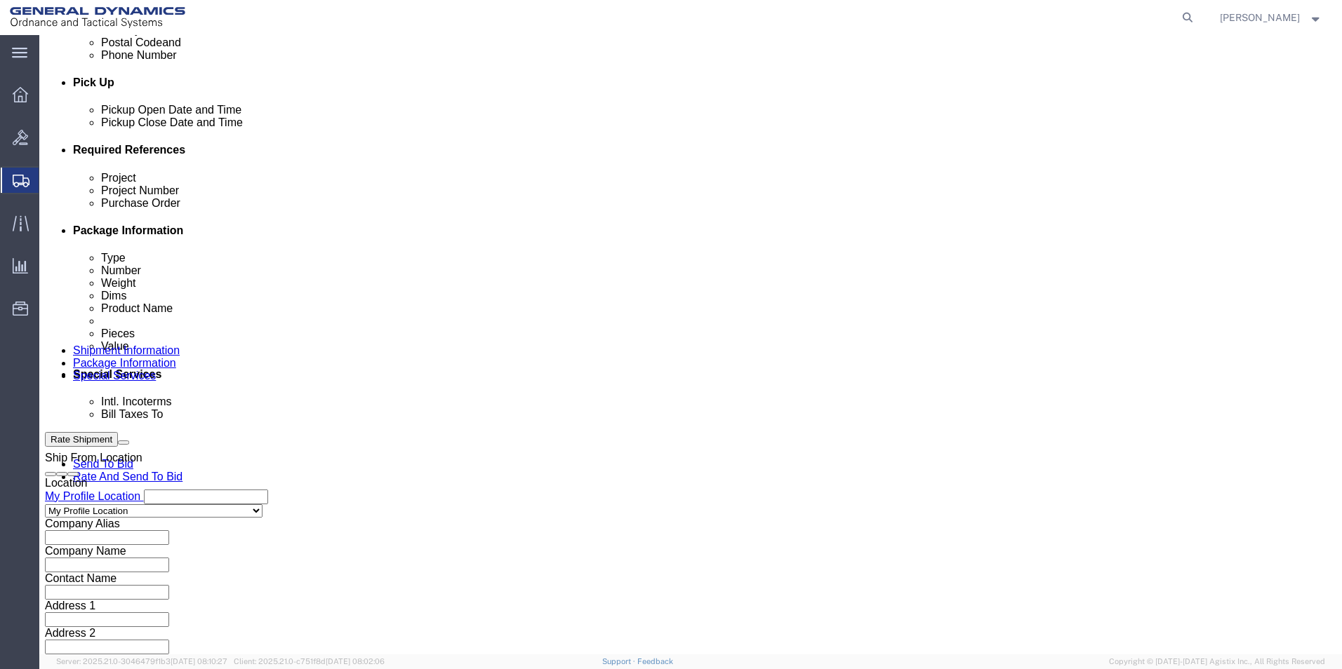
type input "NA"
click button "Continue"
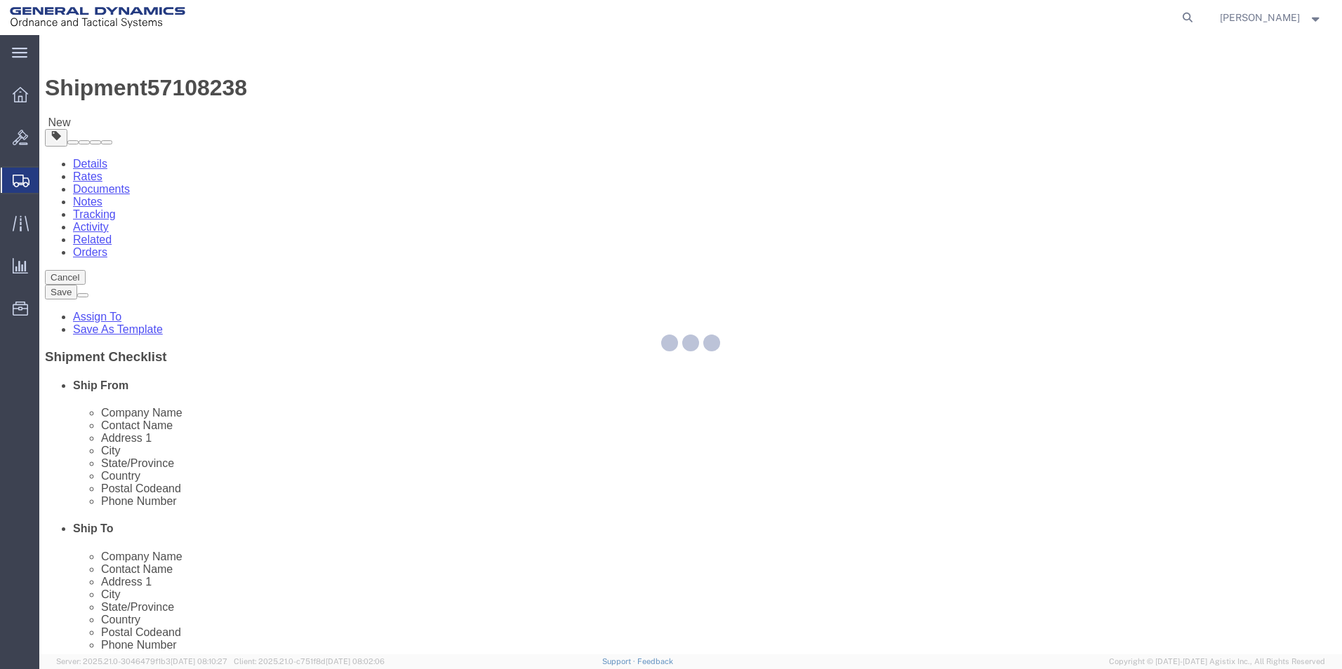
select select "CBOX"
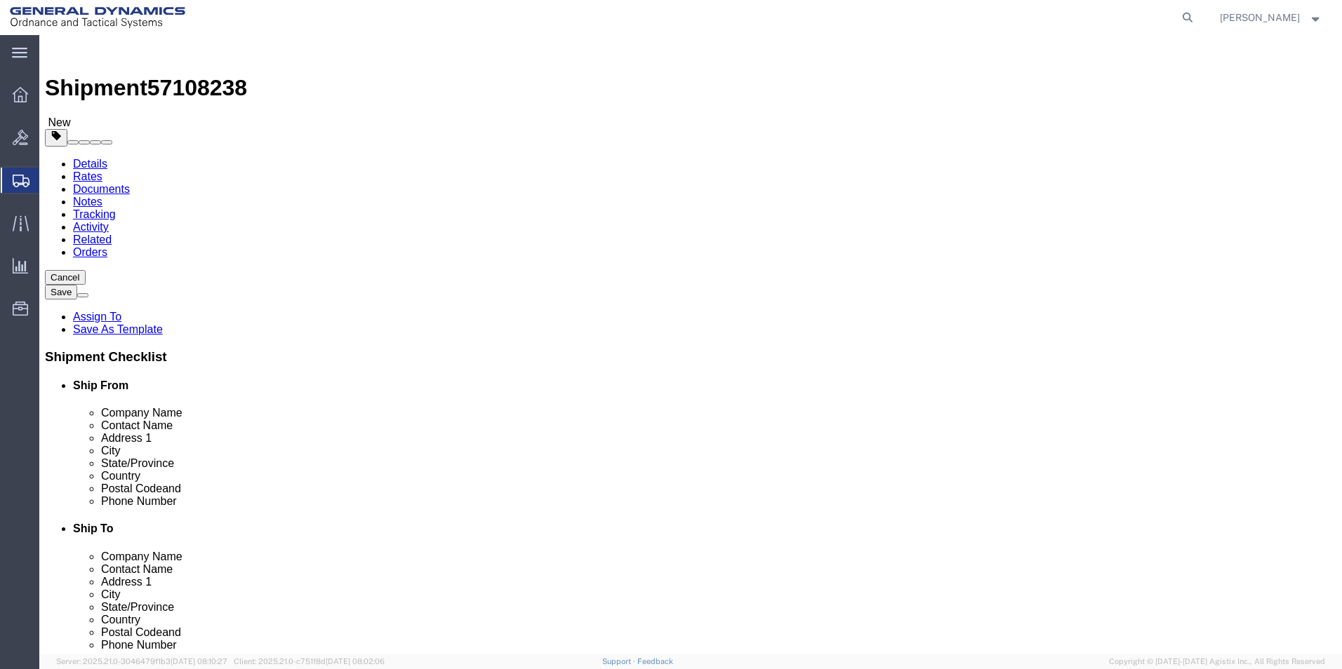
click input "text"
type input "16"
click input "text"
type input "6"
click input "text"
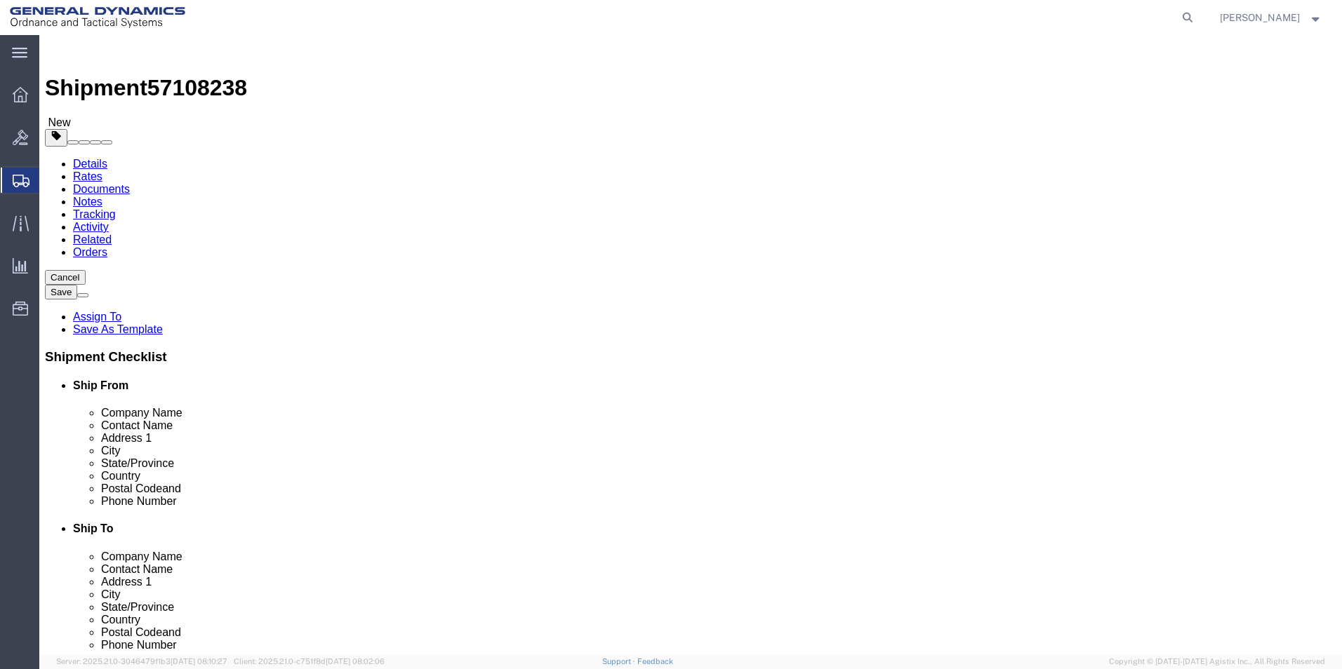
type input "5"
click input "0.00"
type input "6.00"
click link "Add Content"
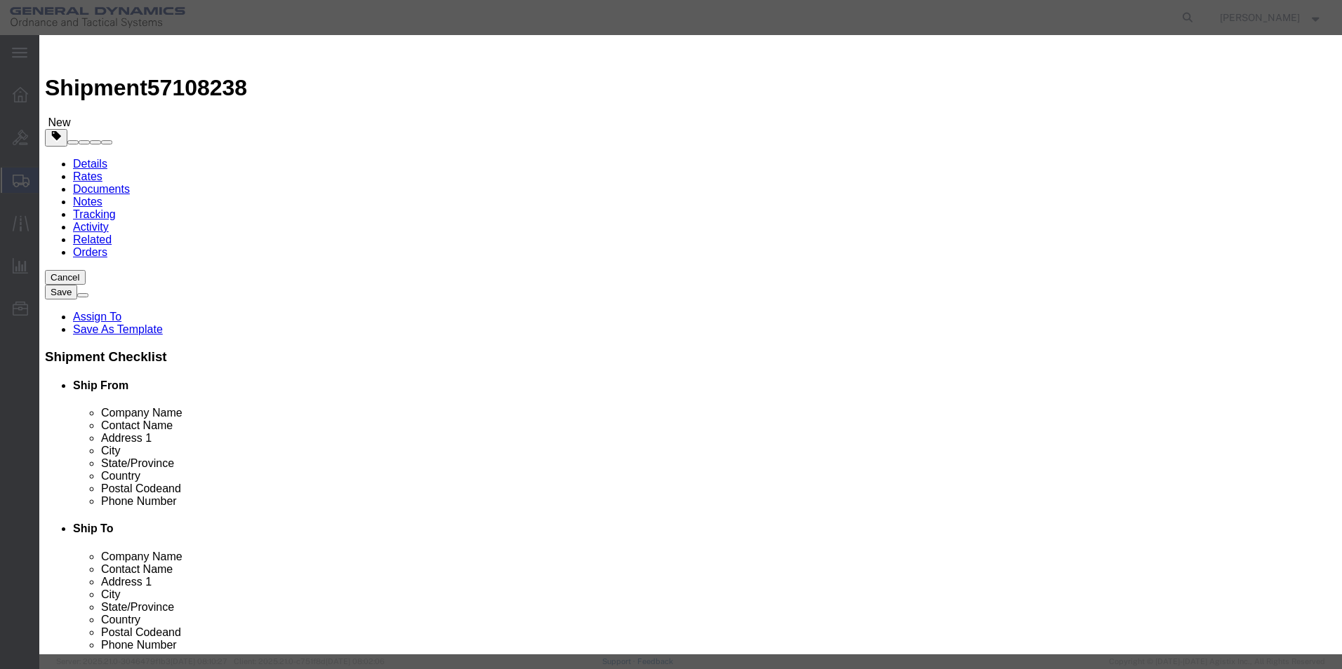
click input "text"
type input "Indicators"
click input "0"
type input "14"
click input "text"
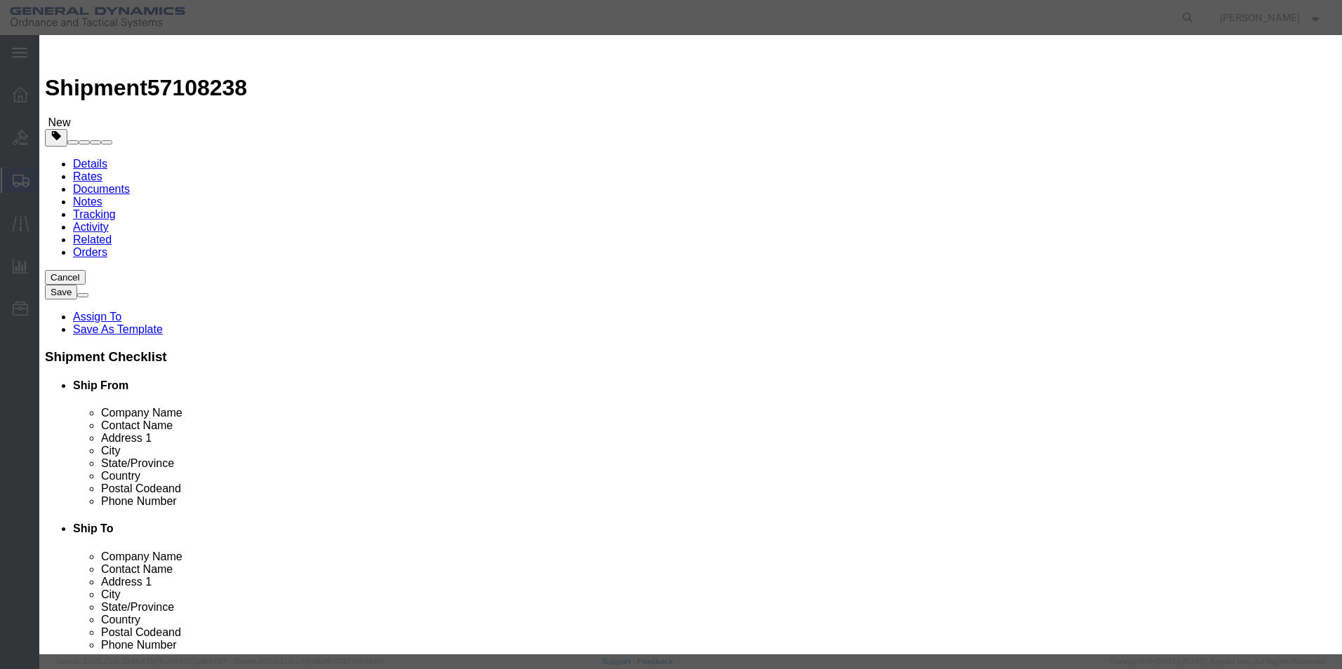
type input "4200"
click select "Select 50 55 60 65 70 85 92.5 100 125 175 250 300 400"
select select "70"
click select "Select 50 55 60 65 70 85 92.5 100 125 175 250 300 400"
click button "Save & Close"
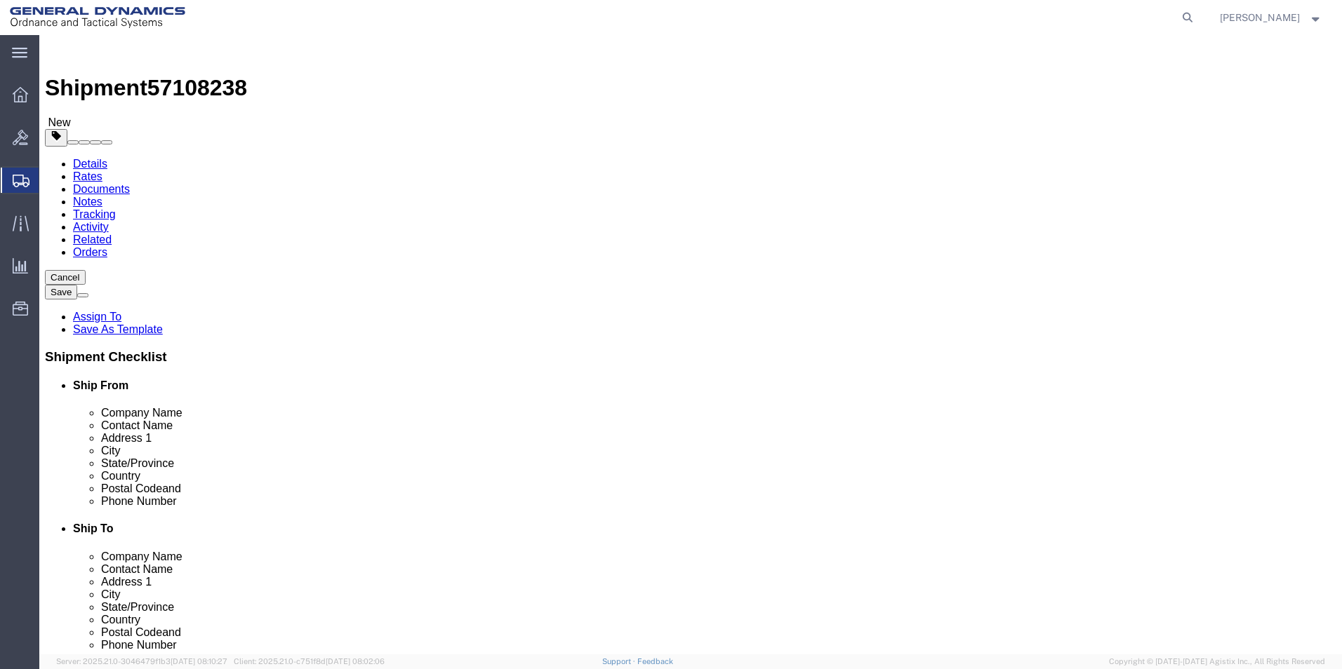
click button "Rate Shipment"
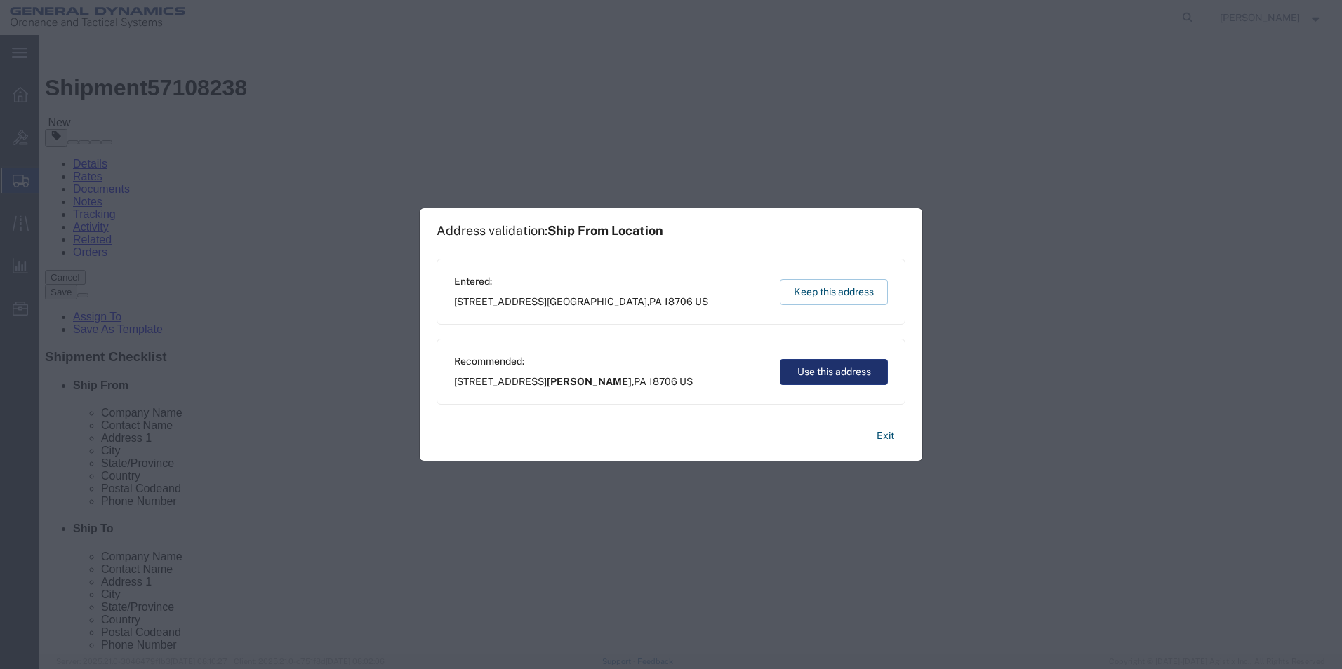
click at [843, 363] on button "Use this address" at bounding box center [834, 372] width 108 height 26
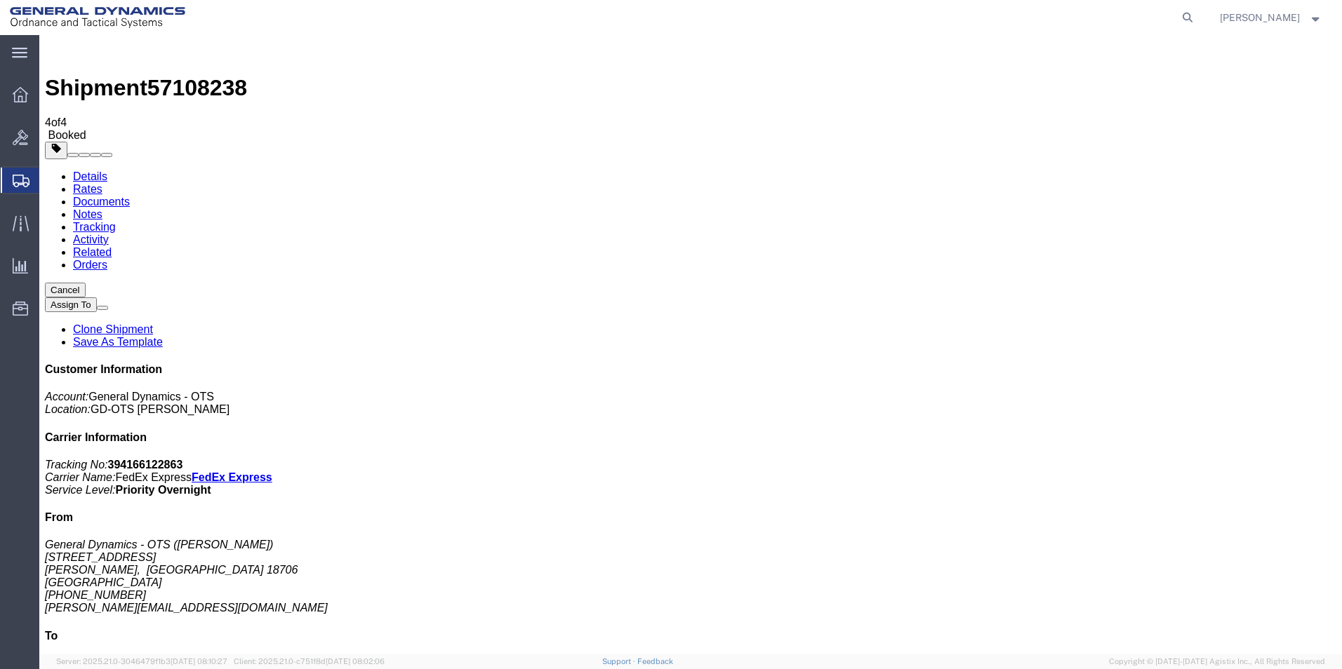
click at [99, 171] on link "Details" at bounding box center [90, 177] width 34 height 12
click link "Schedule pickup request"
